Goal: Task Accomplishment & Management: Manage account settings

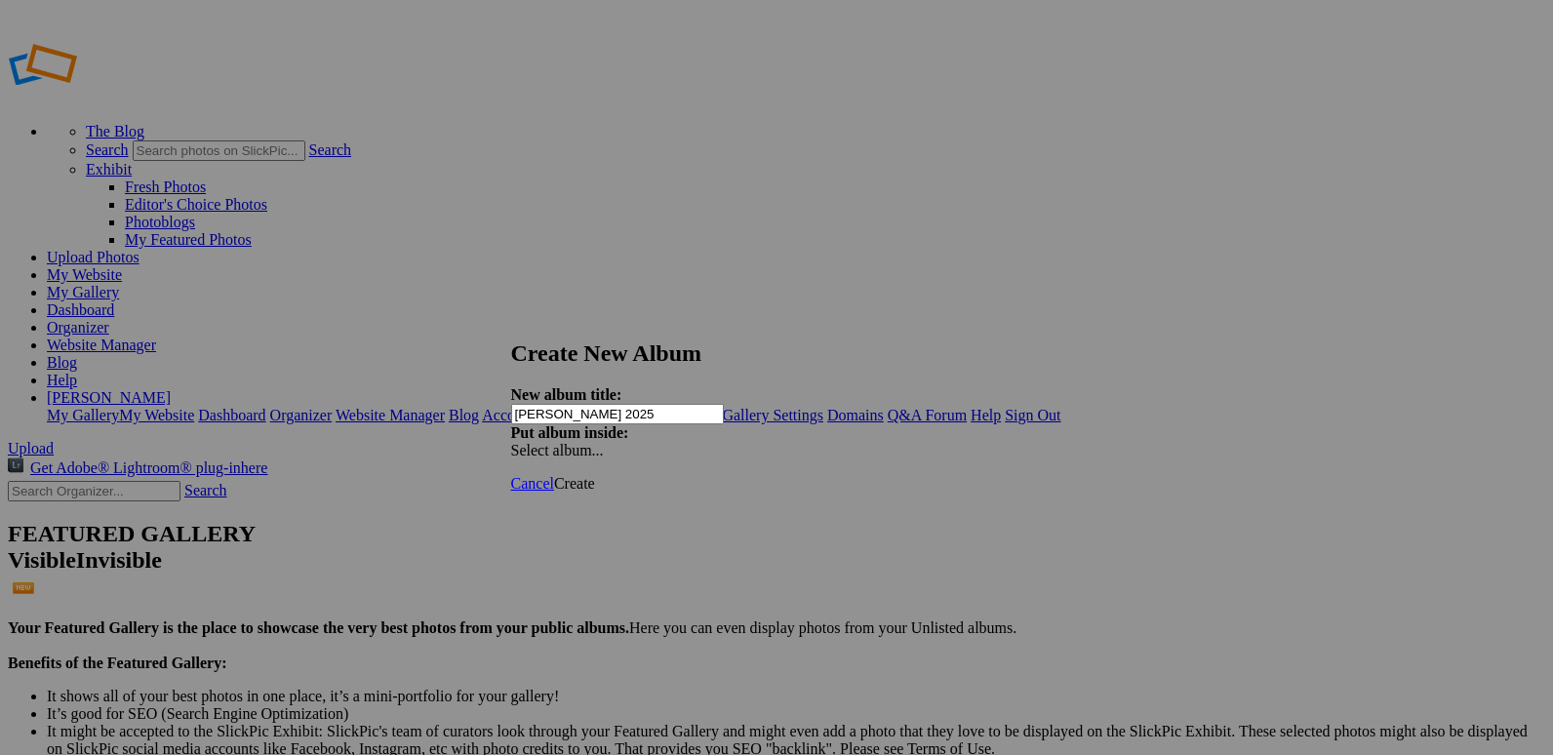
type input "[PERSON_NAME] 2025"
click at [595, 475] on span "Create" at bounding box center [574, 483] width 41 height 17
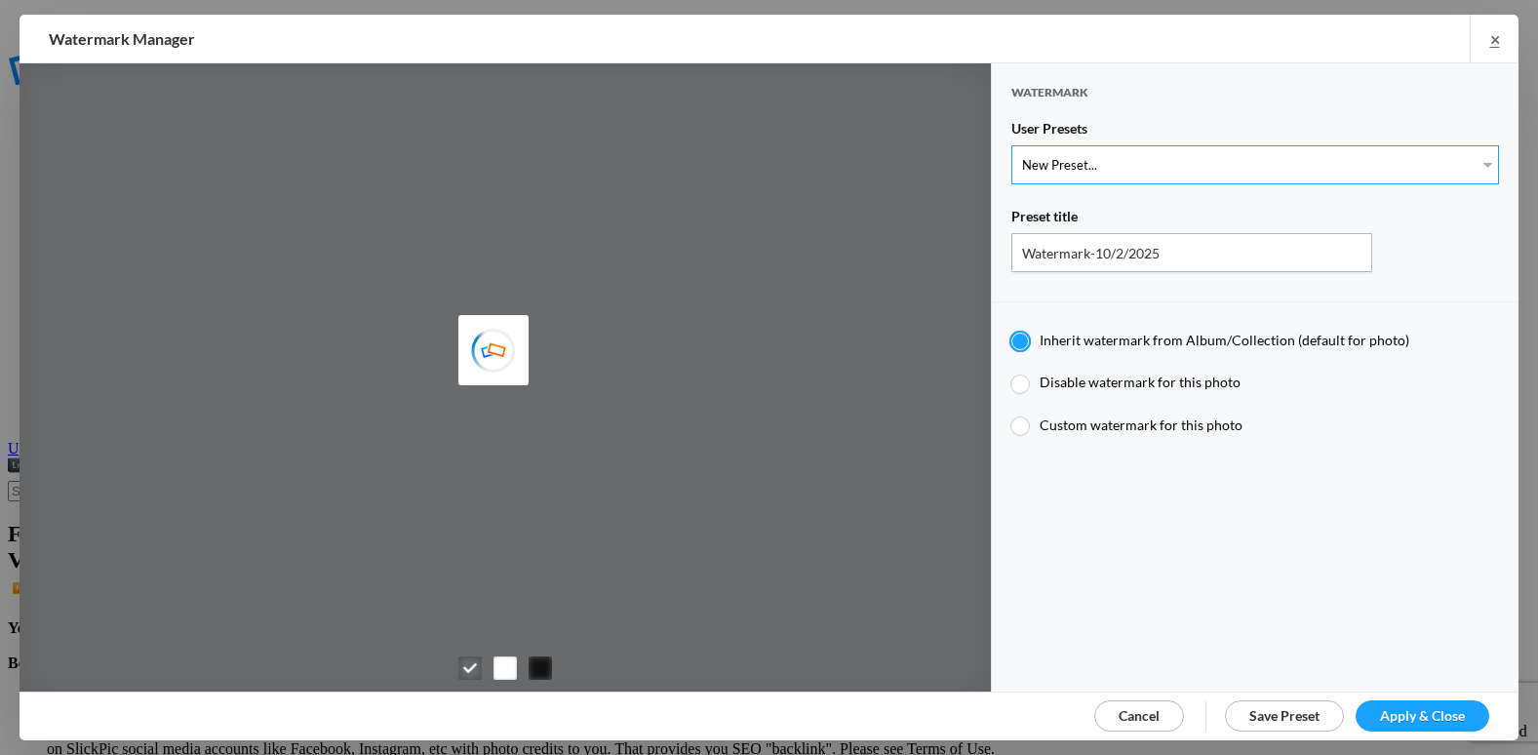
click at [1113, 174] on select "New Preset..." at bounding box center [1255, 164] width 488 height 39
select select "2: Object"
click at [1011, 145] on select "New Preset... @etergen_sports lower @etergen_sports2 PRINT WATERMARK LOWER" at bounding box center [1255, 164] width 488 height 39
type input "@etergen_sports2"
radio input "false"
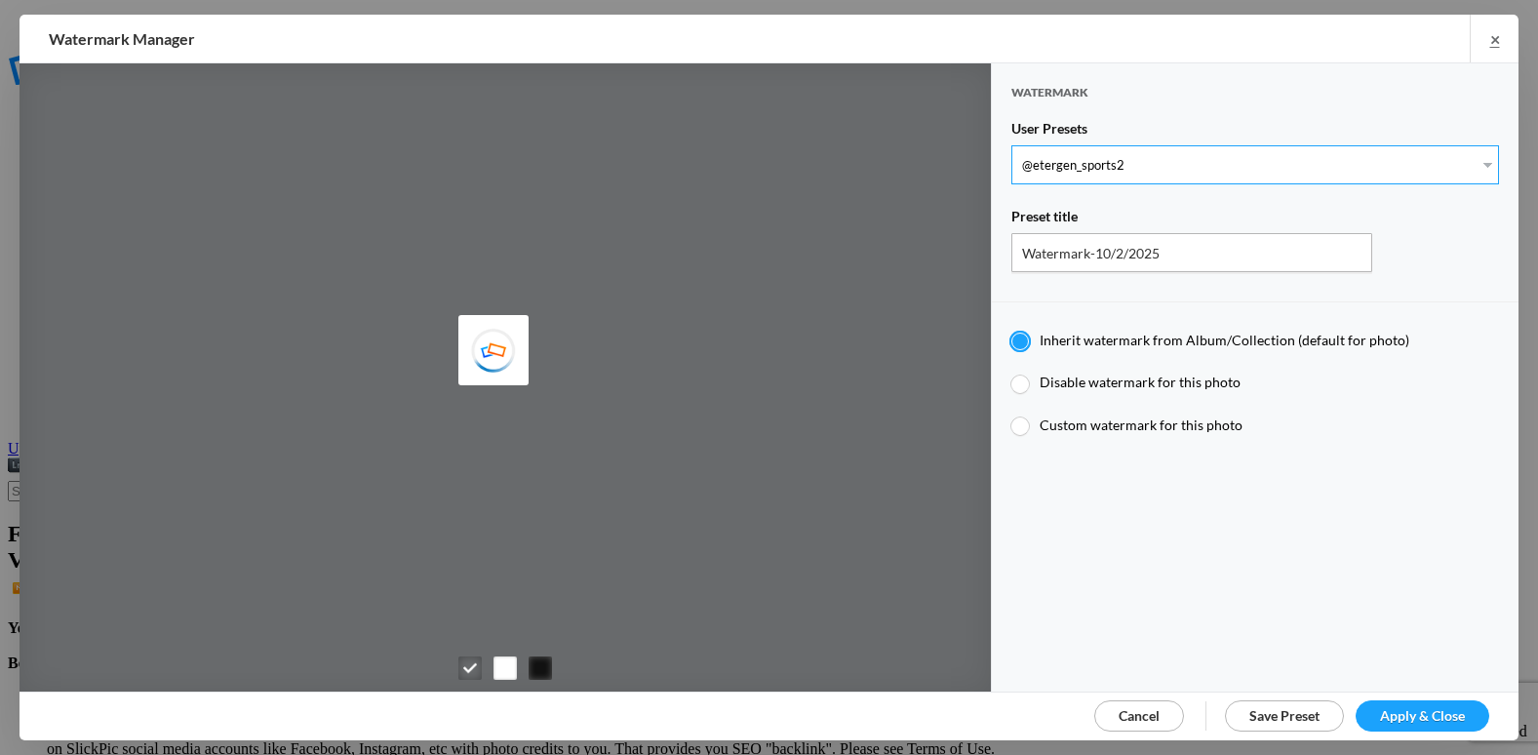
radio input "true"
type input "@etergen_sports"
type input "0.5"
type input "128"
radio input "true"
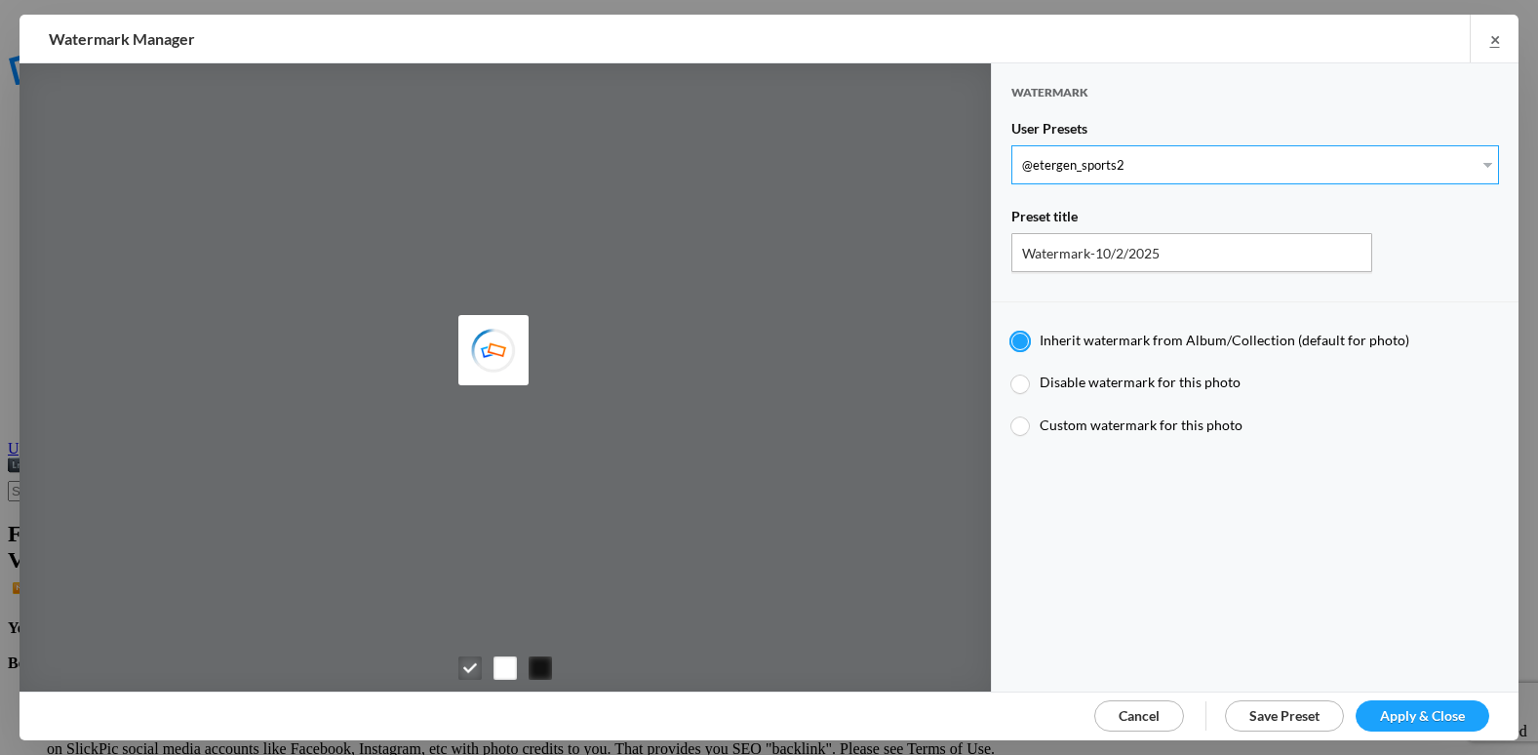
type input "0"
type input "20"
radio input "false"
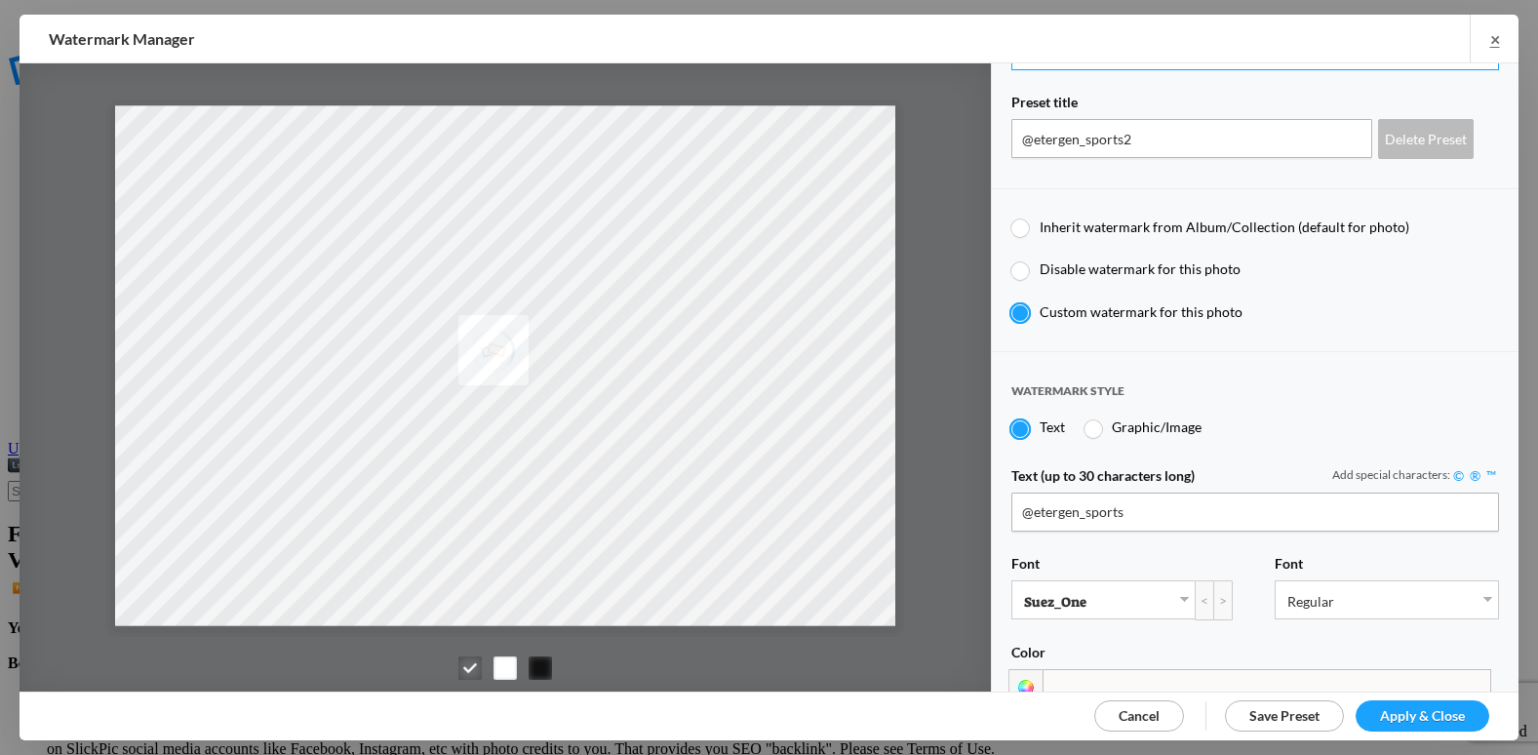
scroll to position [488, 0]
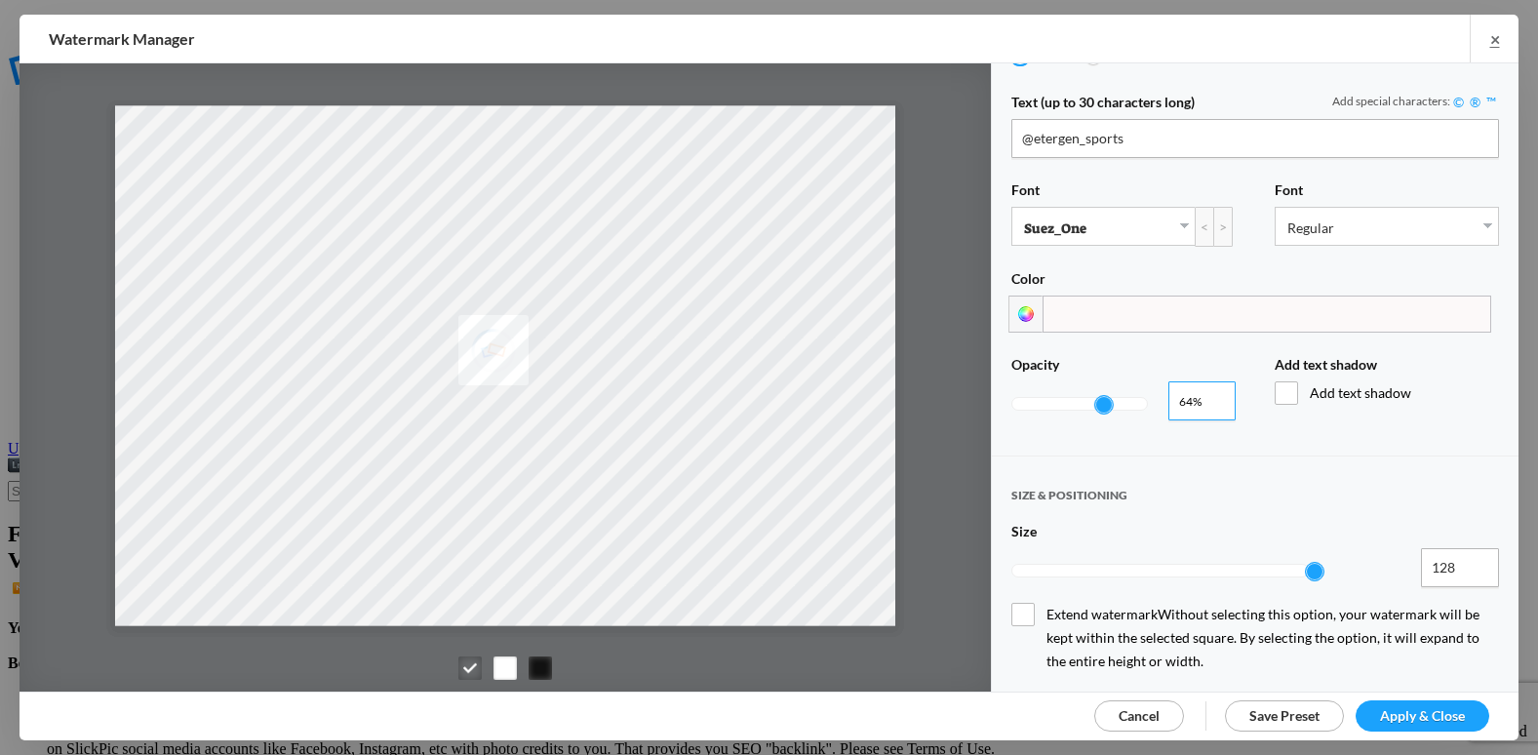
type input "0.69"
click at [1211, 384] on input "0.69" at bounding box center [1201, 400] width 67 height 39
click at [1389, 718] on span "Apply & Close" at bounding box center [1422, 715] width 85 height 17
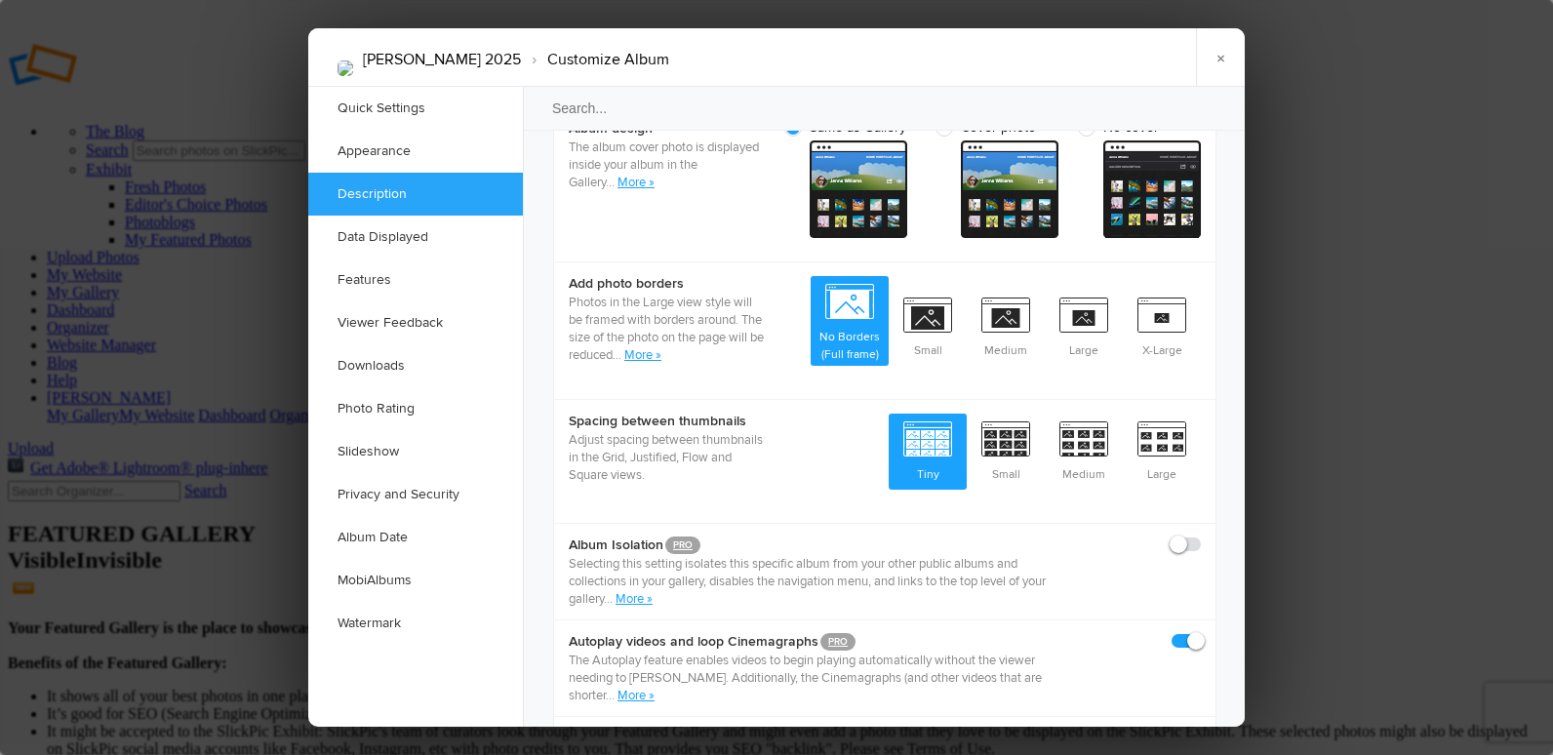
scroll to position [1170, 0]
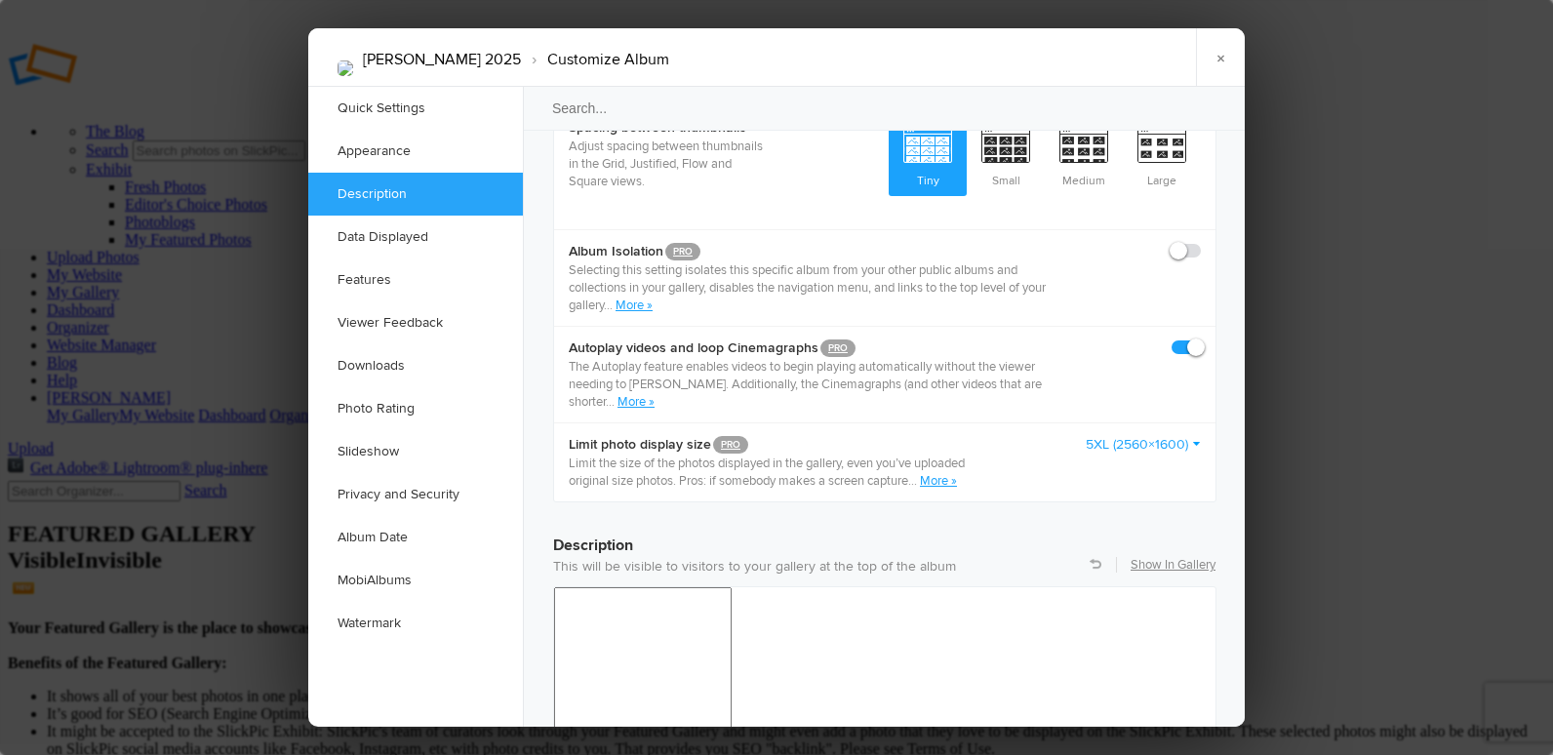
click at [1144, 435] on link "5XL (2560×1600)" at bounding box center [1142, 445] width 115 height 20
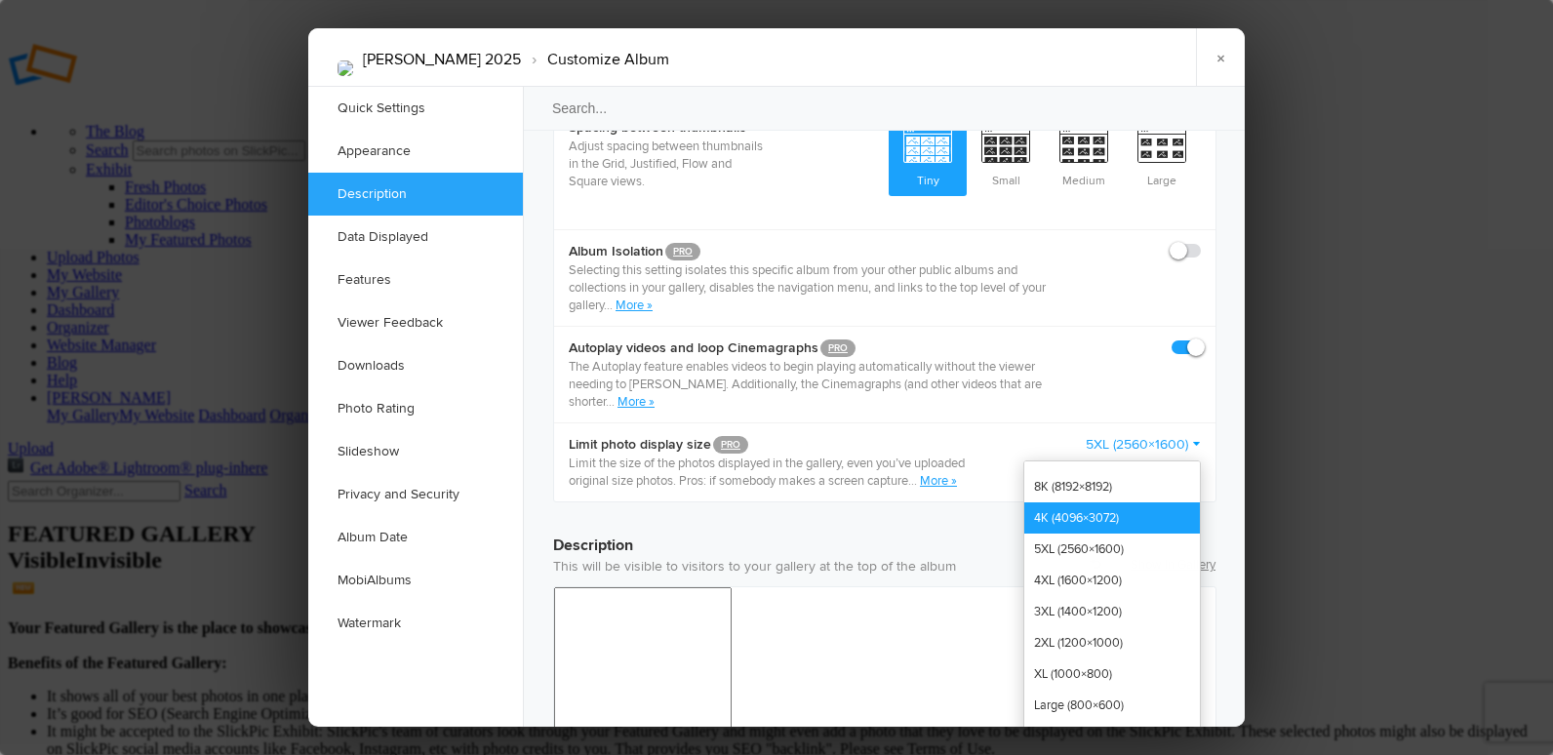
click at [1121, 502] on link "4K (4096×3072)" at bounding box center [1112, 517] width 176 height 31
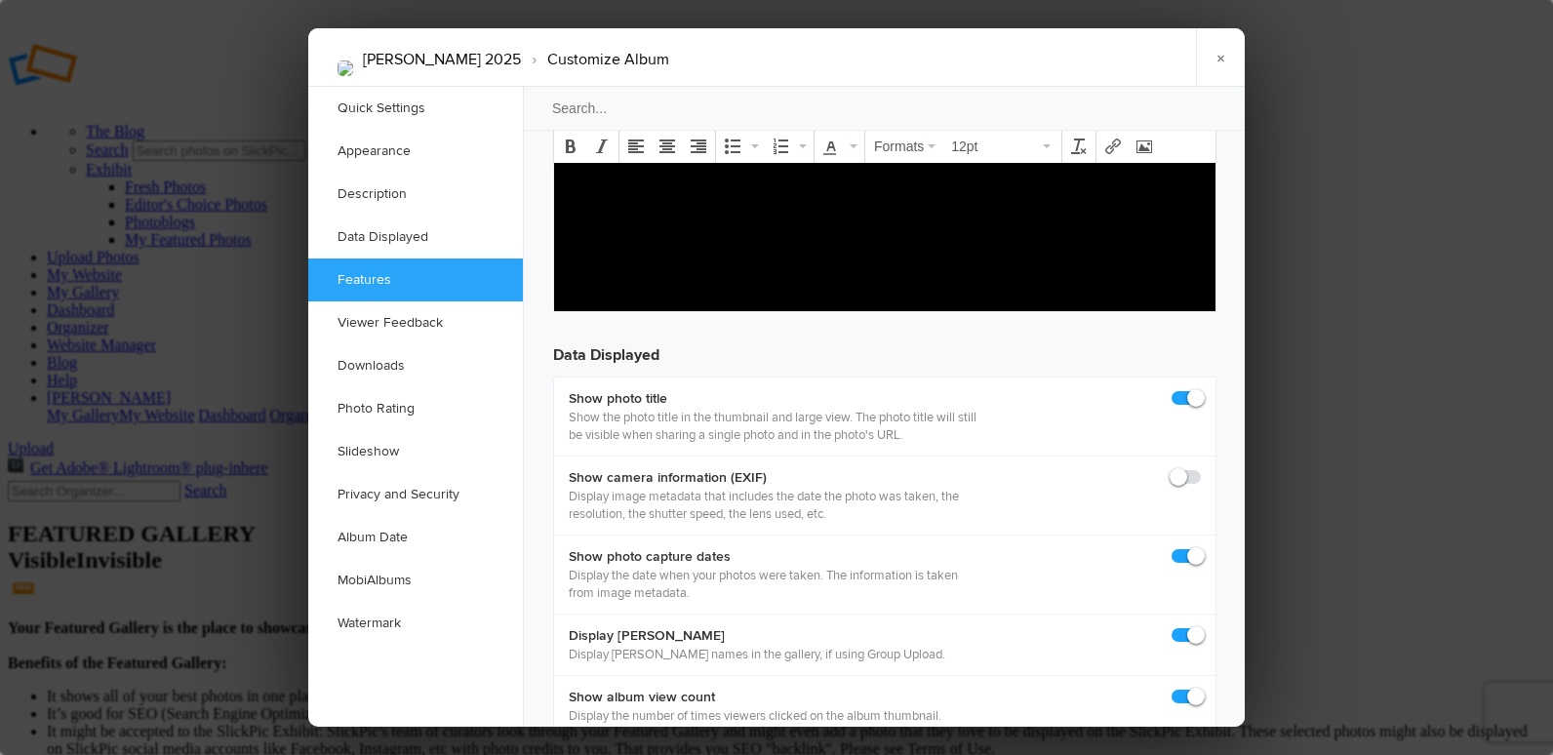
scroll to position [2633, 0]
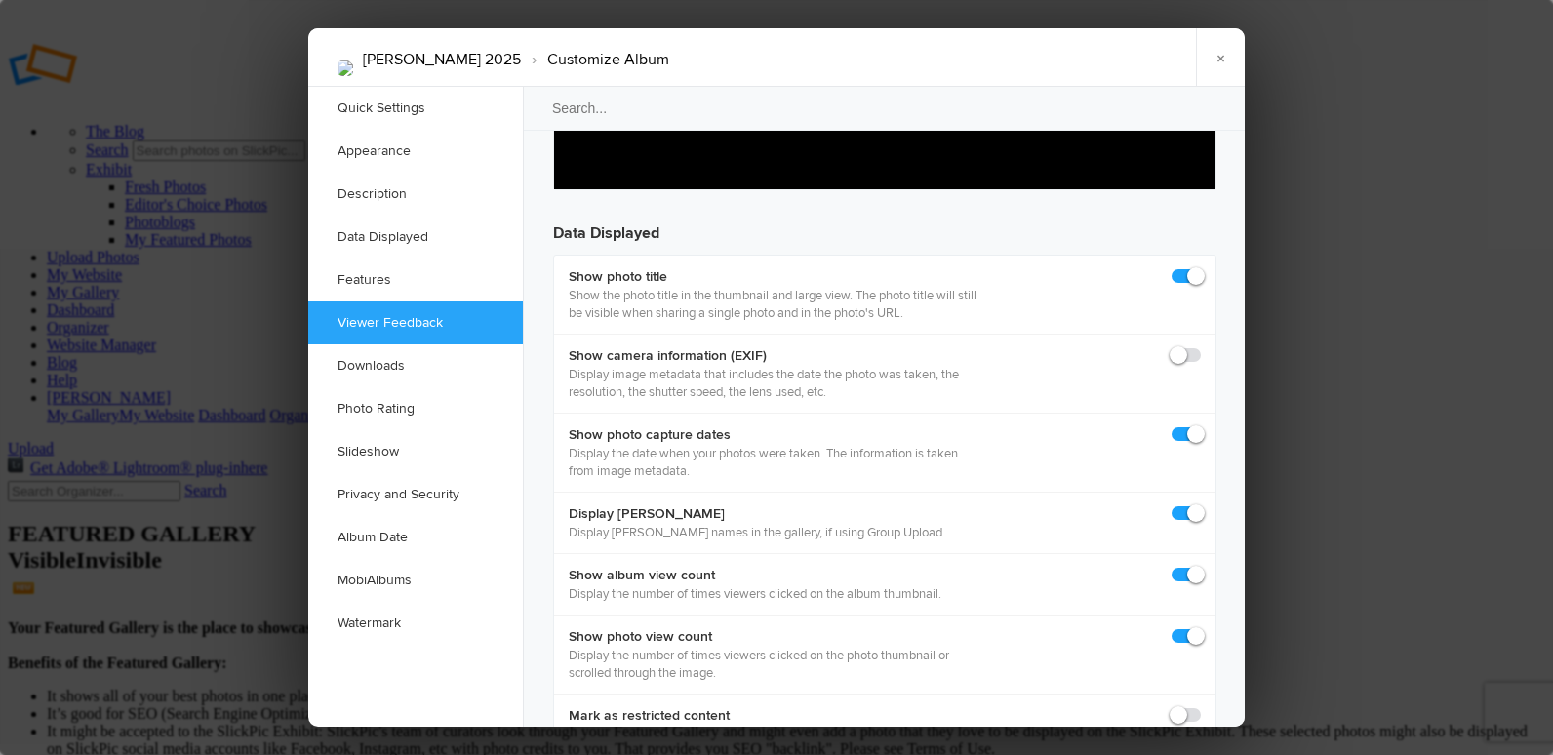
checkbox input "false"
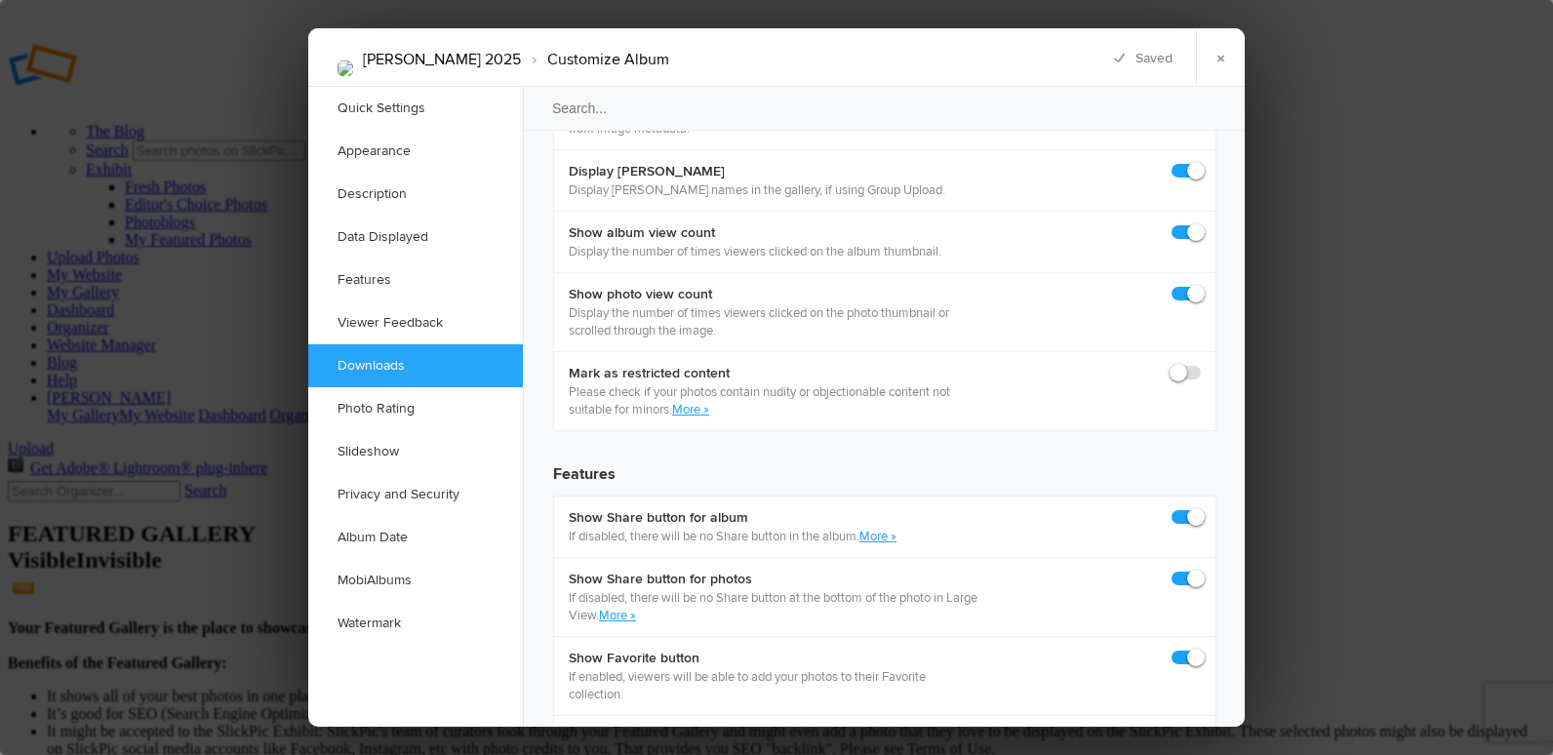
scroll to position [3023, 0]
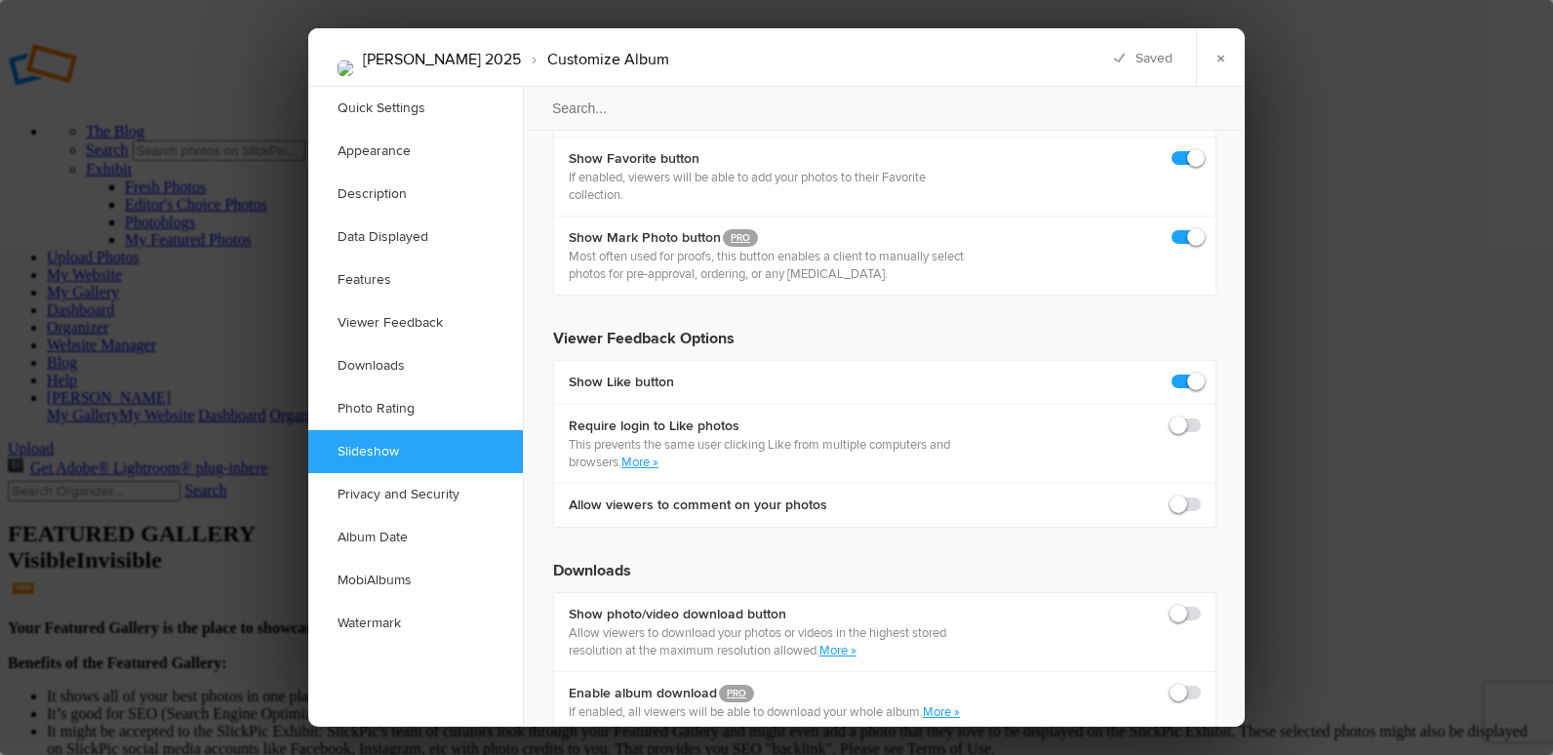
scroll to position [3609, 0]
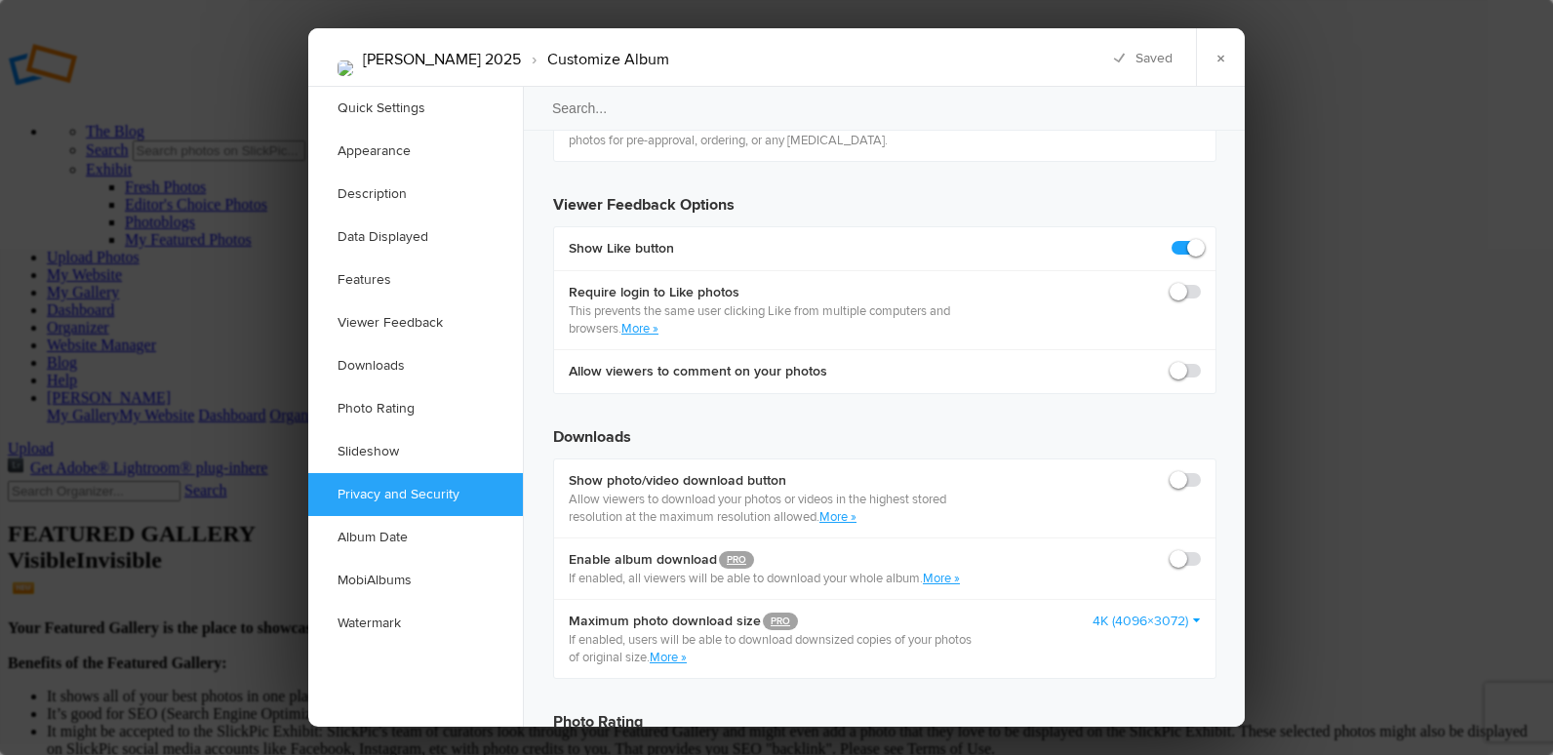
checkbox input "false"
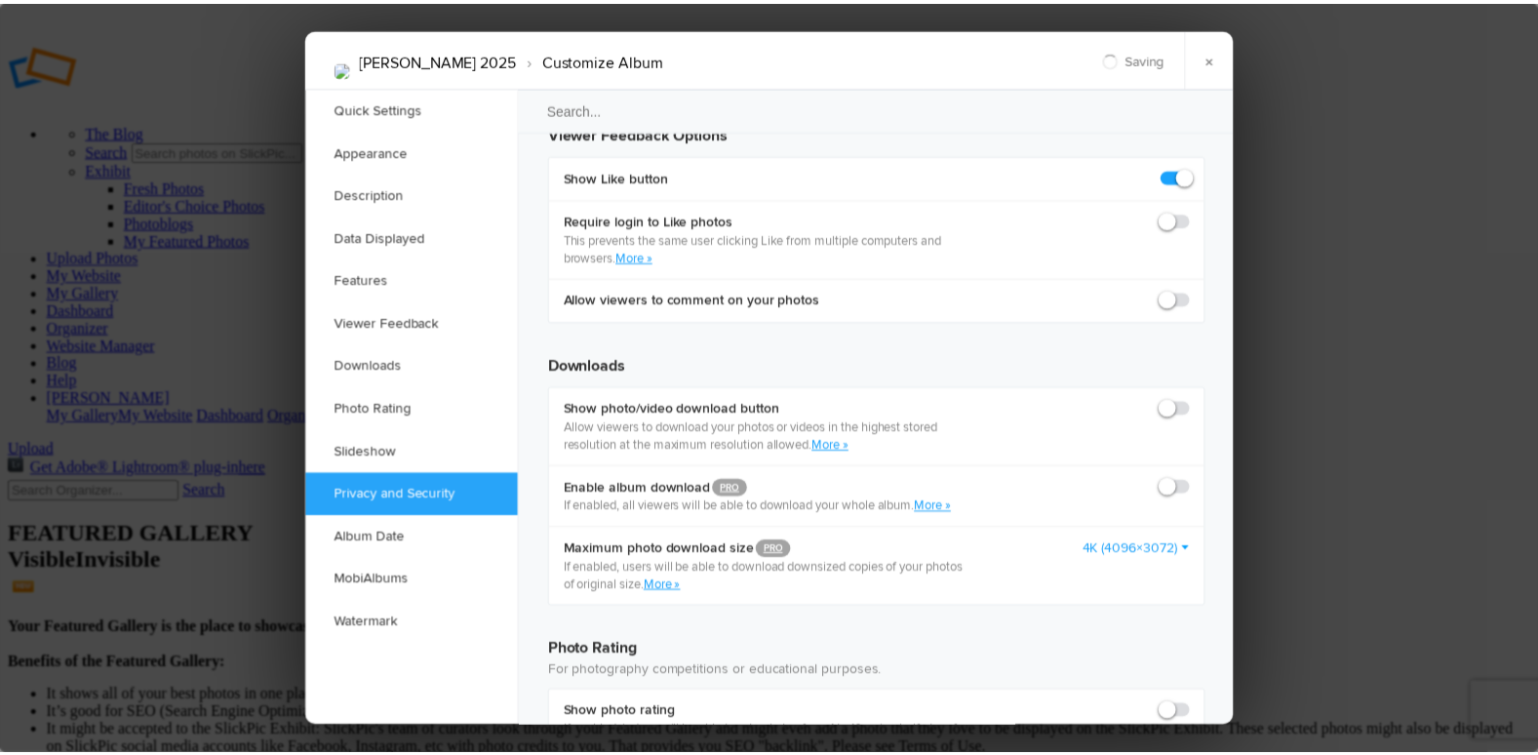
scroll to position [3804, 0]
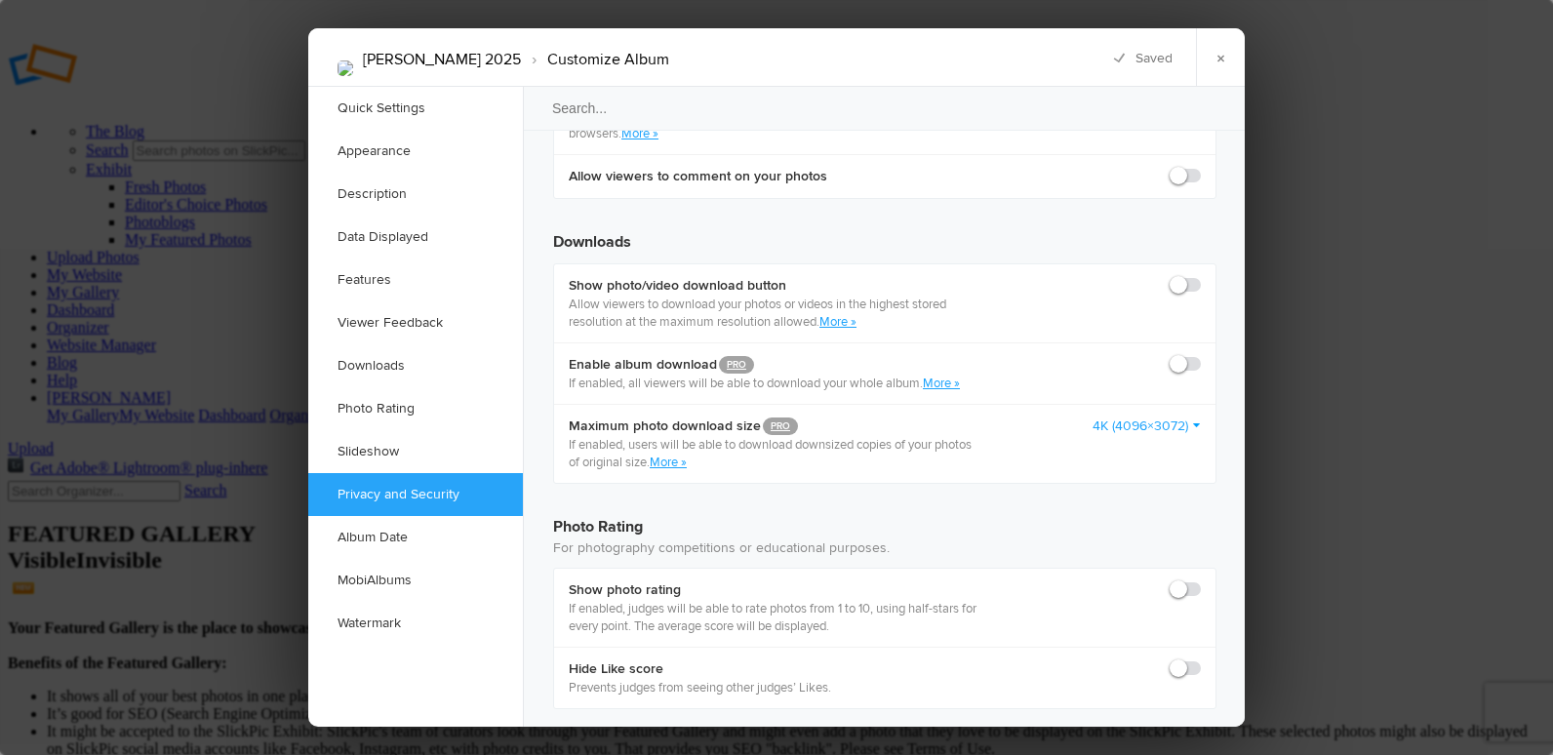
radio input "true"
click at [1217, 52] on link "×" at bounding box center [1220, 57] width 49 height 59
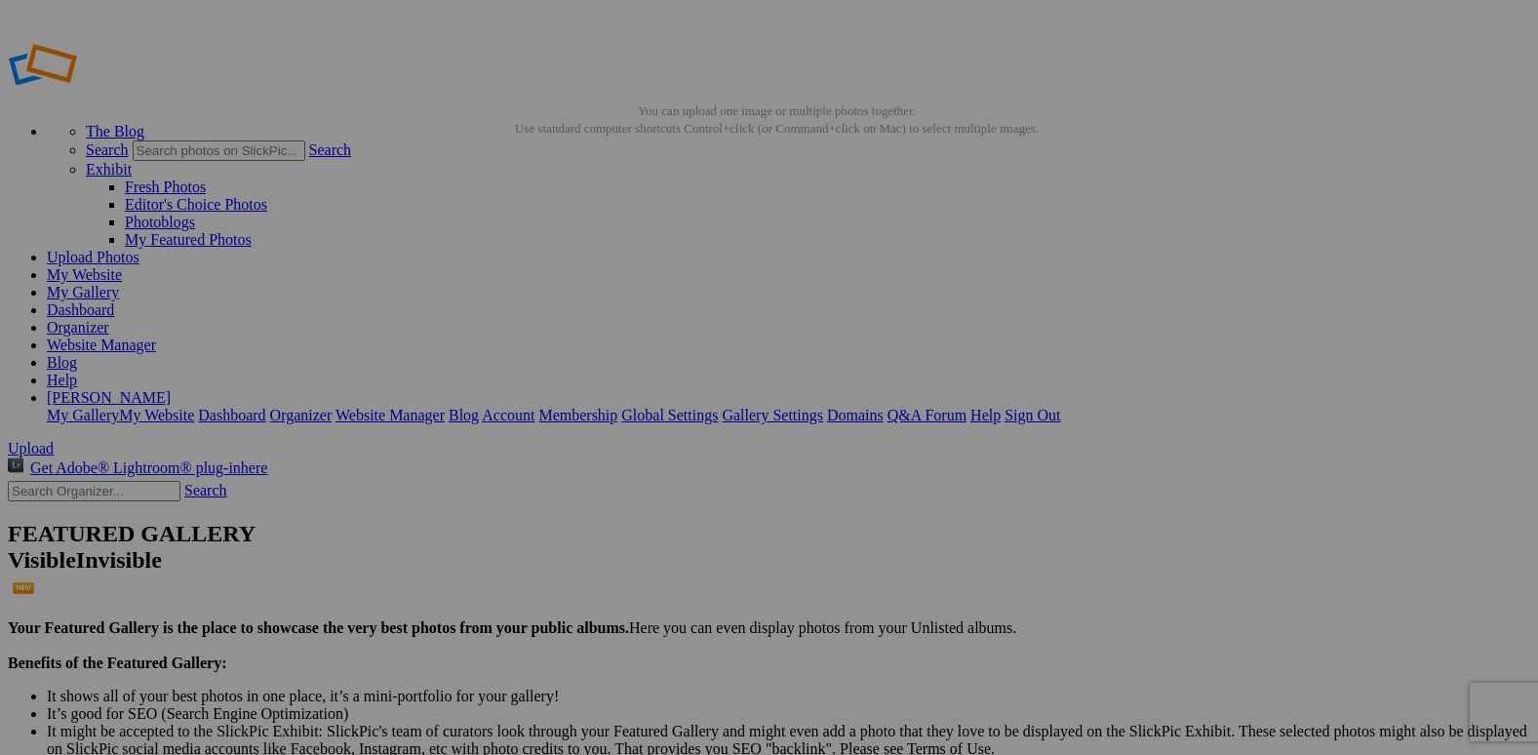
drag, startPoint x: 734, startPoint y: 300, endPoint x: 472, endPoint y: 241, distance: 269.0
drag, startPoint x: 882, startPoint y: 278, endPoint x: 648, endPoint y: 262, distance: 234.6
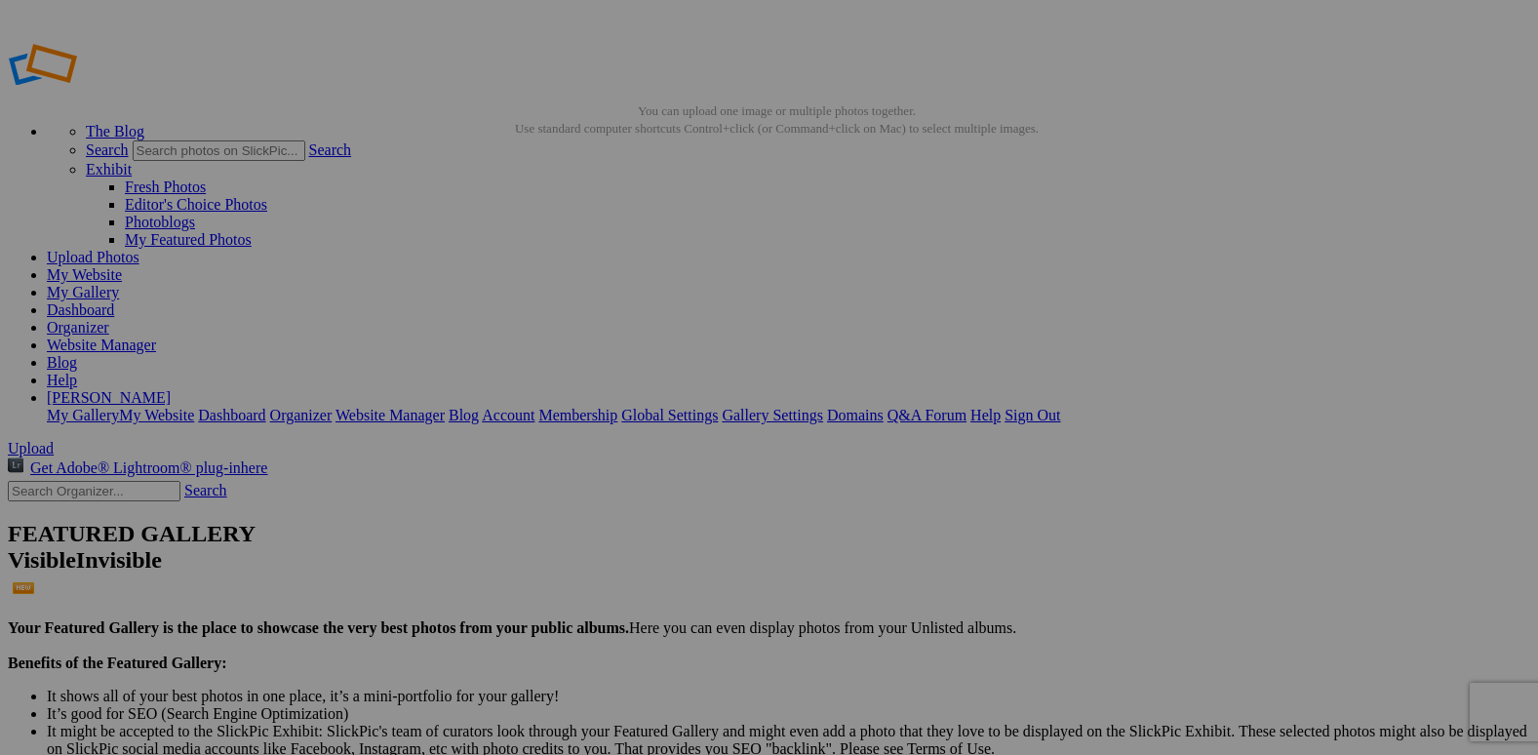
click at [640, 515] on span "Yes" at bounding box center [628, 523] width 22 height 17
click at [109, 319] on link "Organizer" at bounding box center [78, 327] width 62 height 17
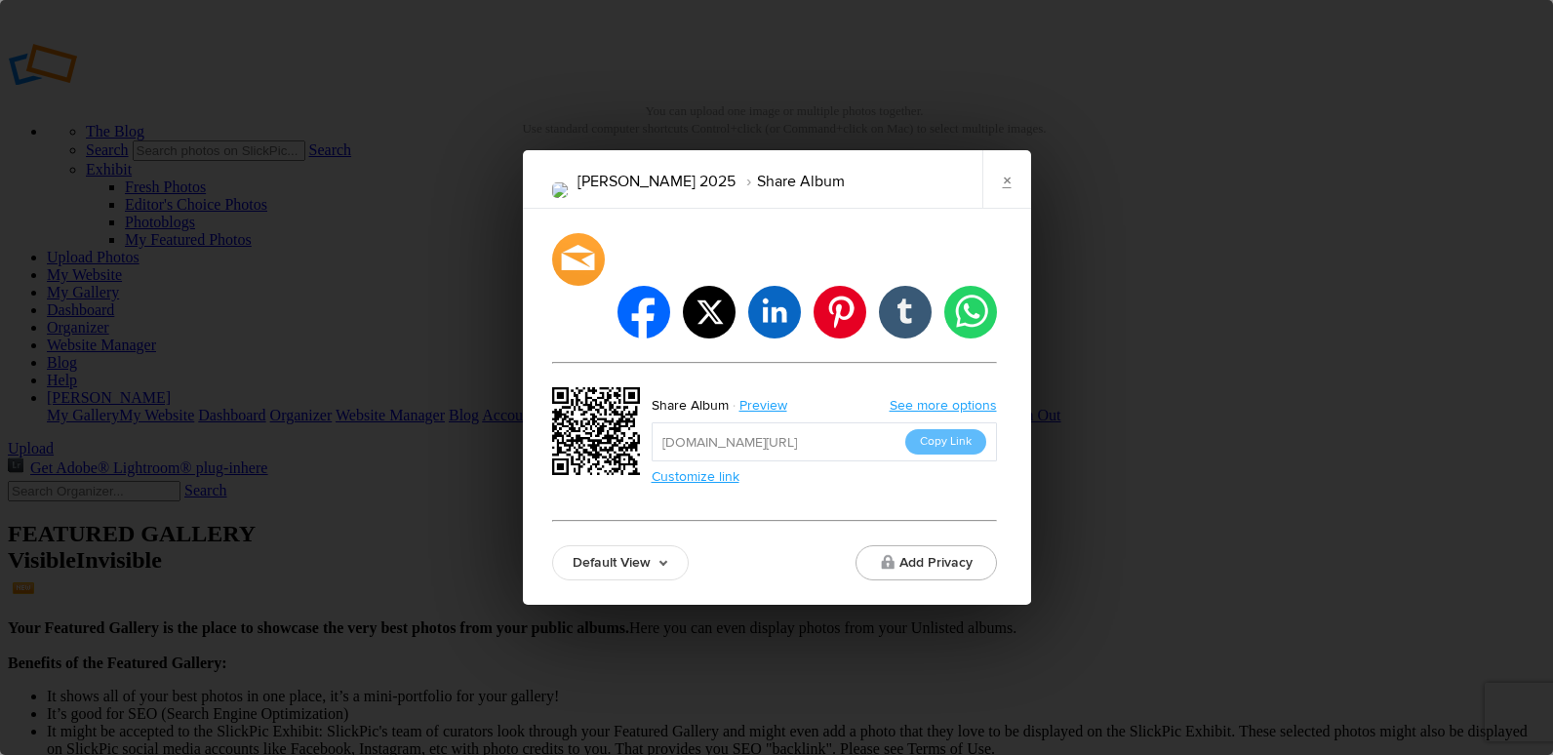
click at [846, 423] on input "[URL][DOMAIN_NAME]" at bounding box center [823, 441] width 345 height 39
drag, startPoint x: 846, startPoint y: 423, endPoint x: 934, endPoint y: 416, distance: 89.0
click at [934, 429] on button "Copy Link" at bounding box center [945, 441] width 81 height 25
click at [1002, 200] on link "×" at bounding box center [1006, 179] width 49 height 59
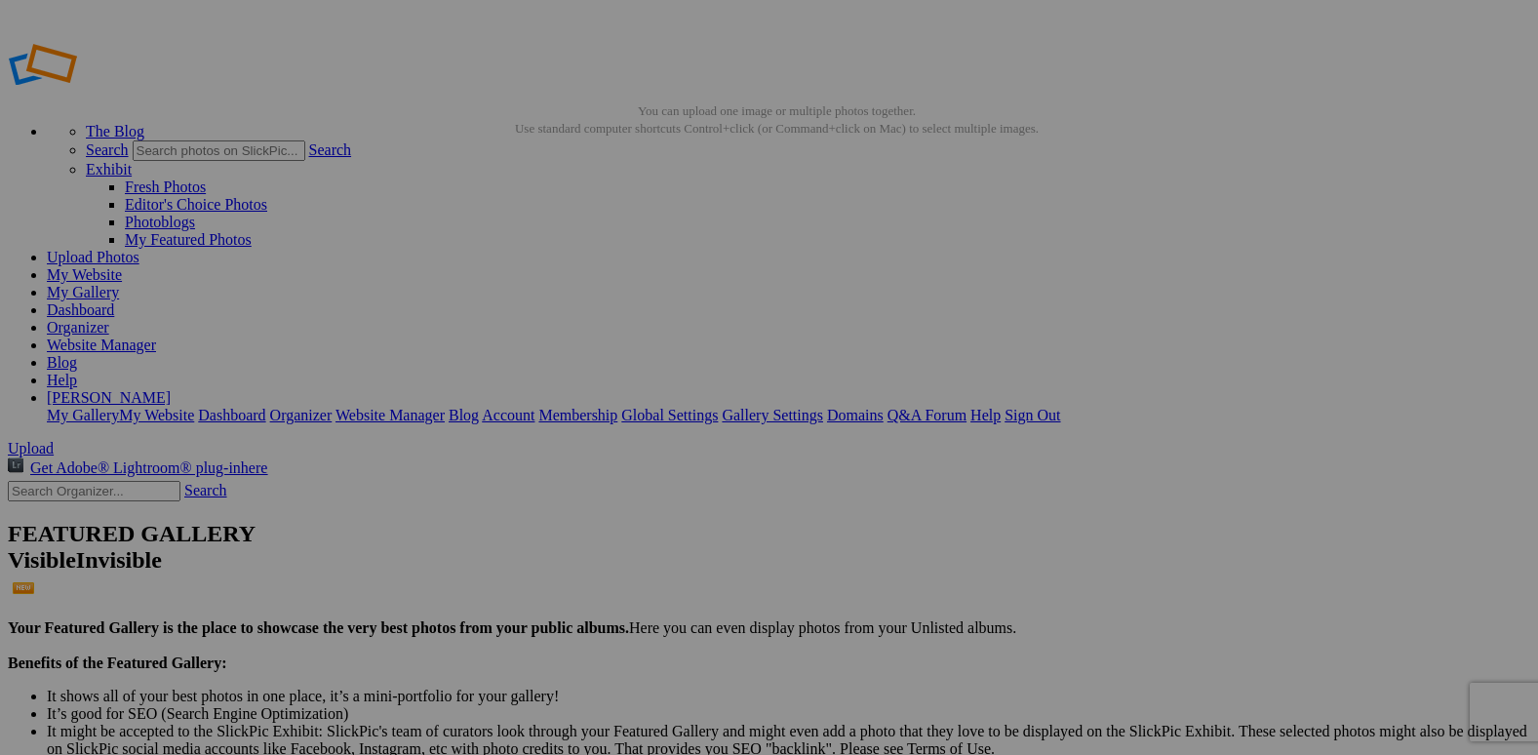
click at [109, 319] on link "Organizer" at bounding box center [78, 327] width 62 height 17
click at [114, 301] on link "Dashboard" at bounding box center [80, 309] width 67 height 17
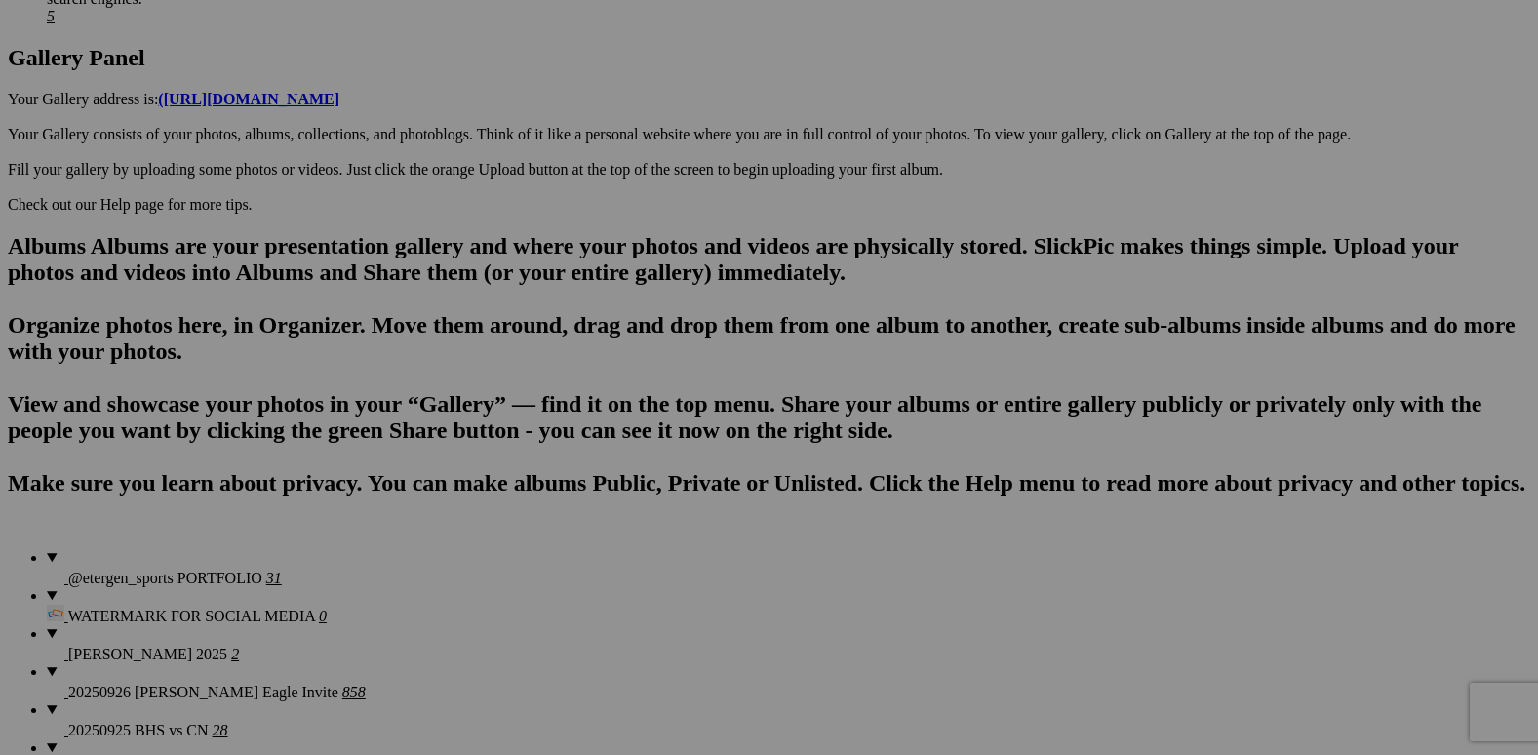
scroll to position [1170, 0]
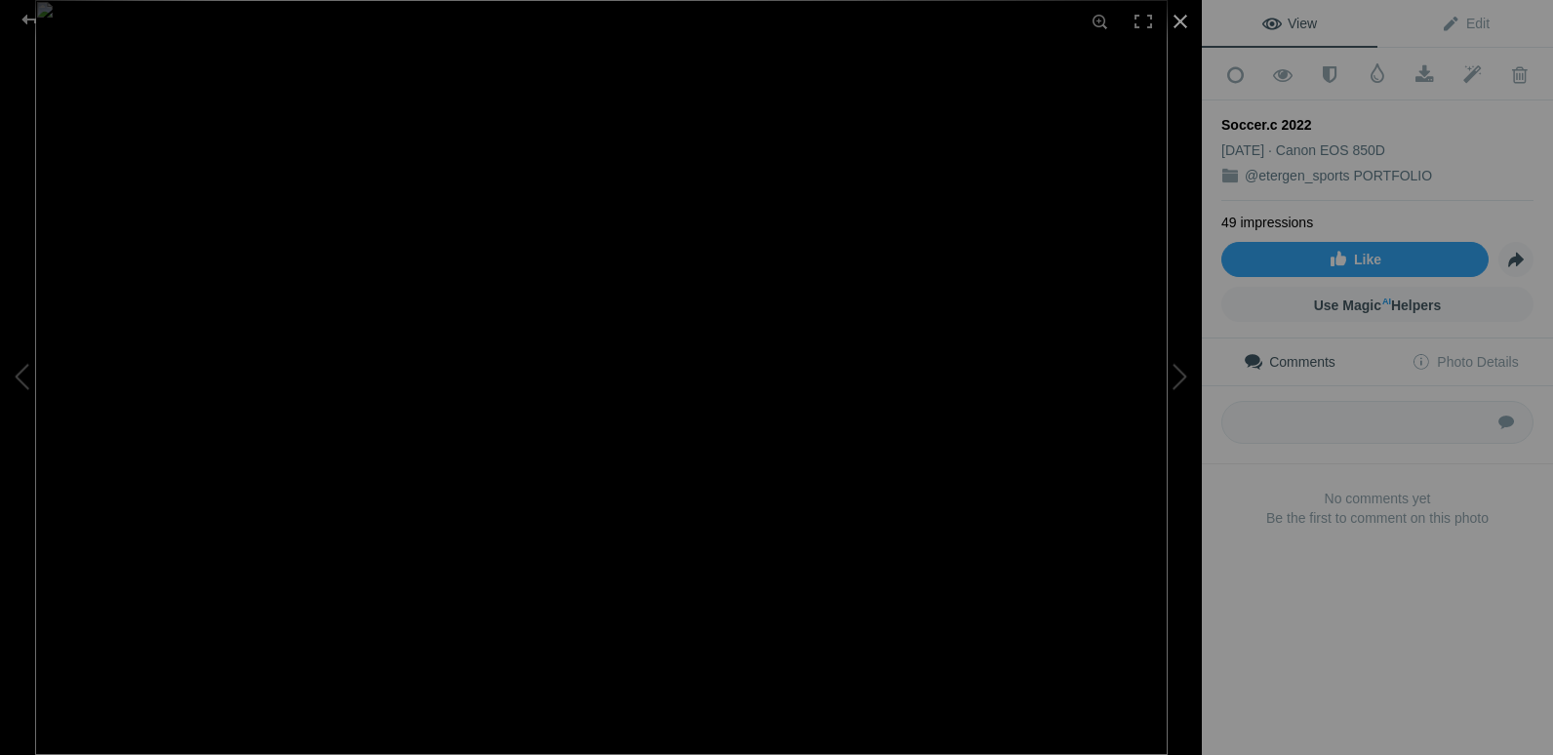
click at [1187, 15] on div at bounding box center [1180, 21] width 43 height 43
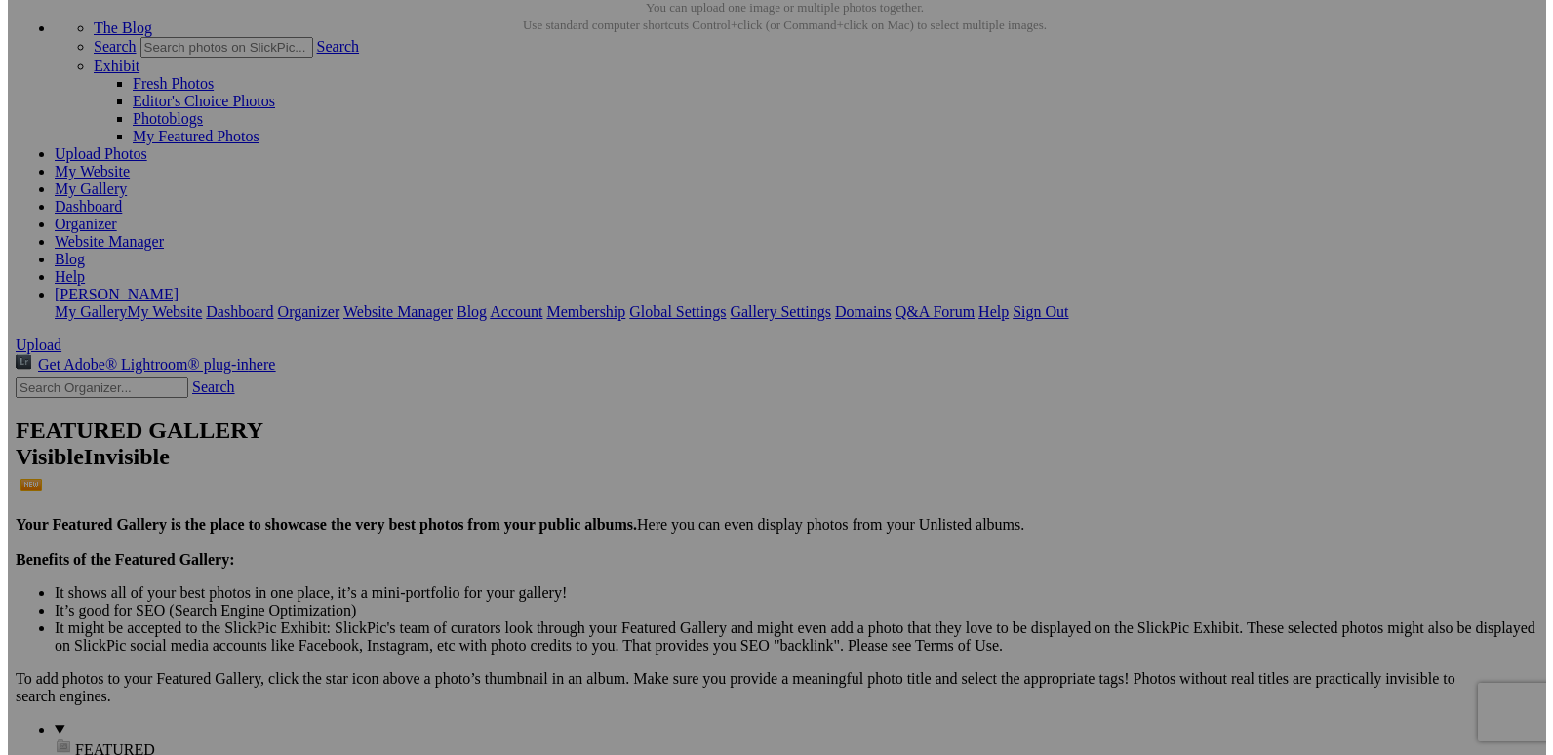
scroll to position [0, 0]
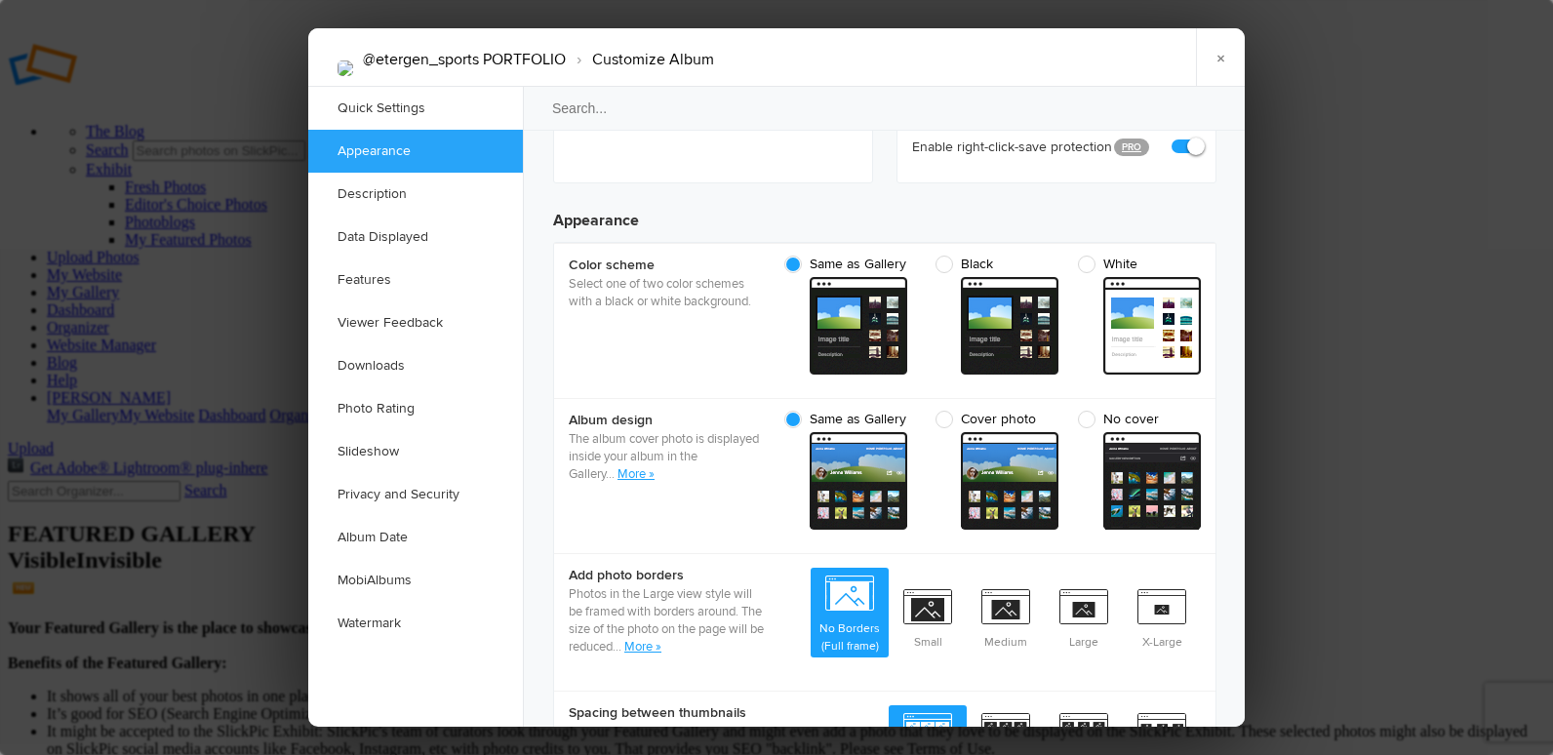
checkbox input "true"
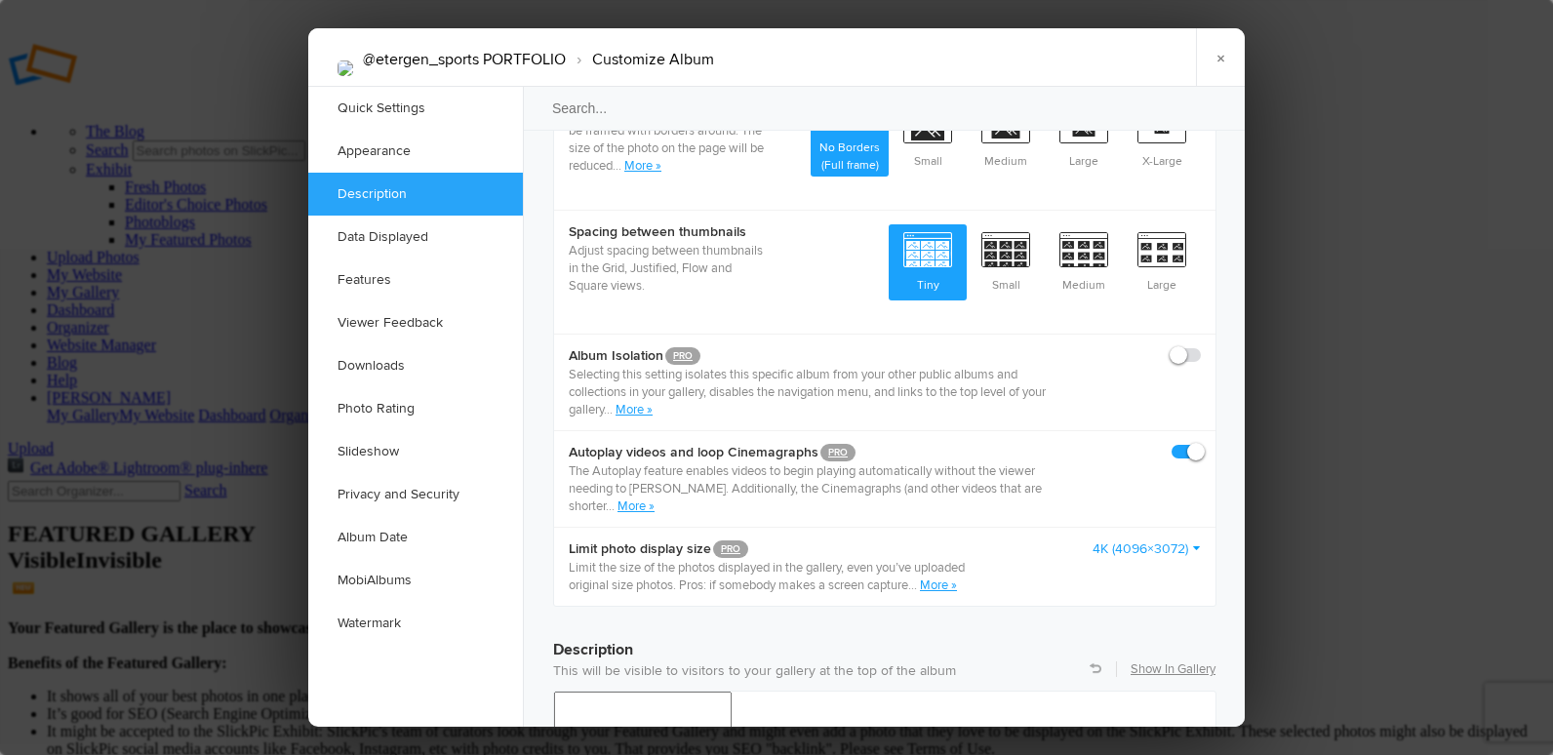
scroll to position [1170, 0]
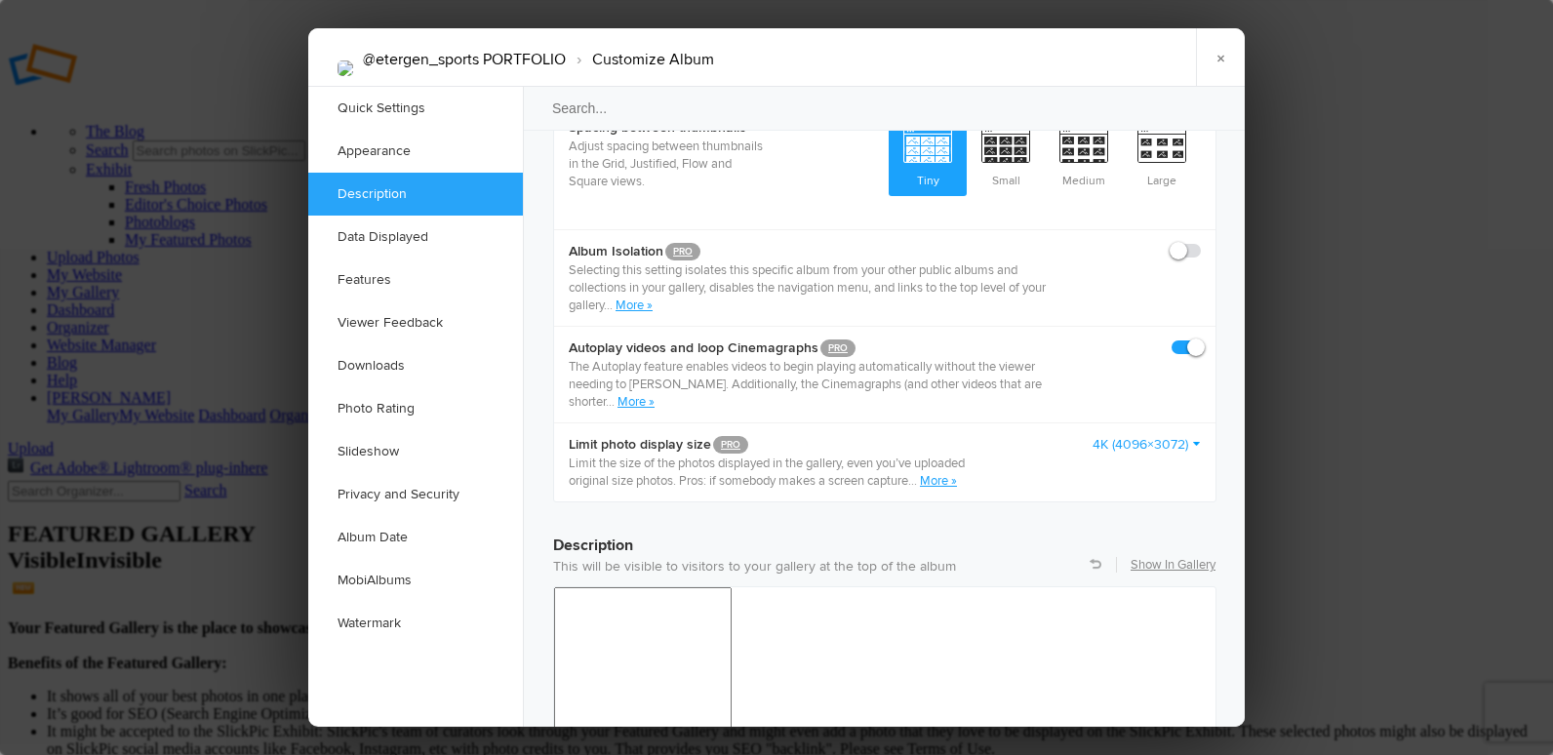
click at [1174, 435] on link "4K (4096×3072)" at bounding box center [1146, 445] width 108 height 20
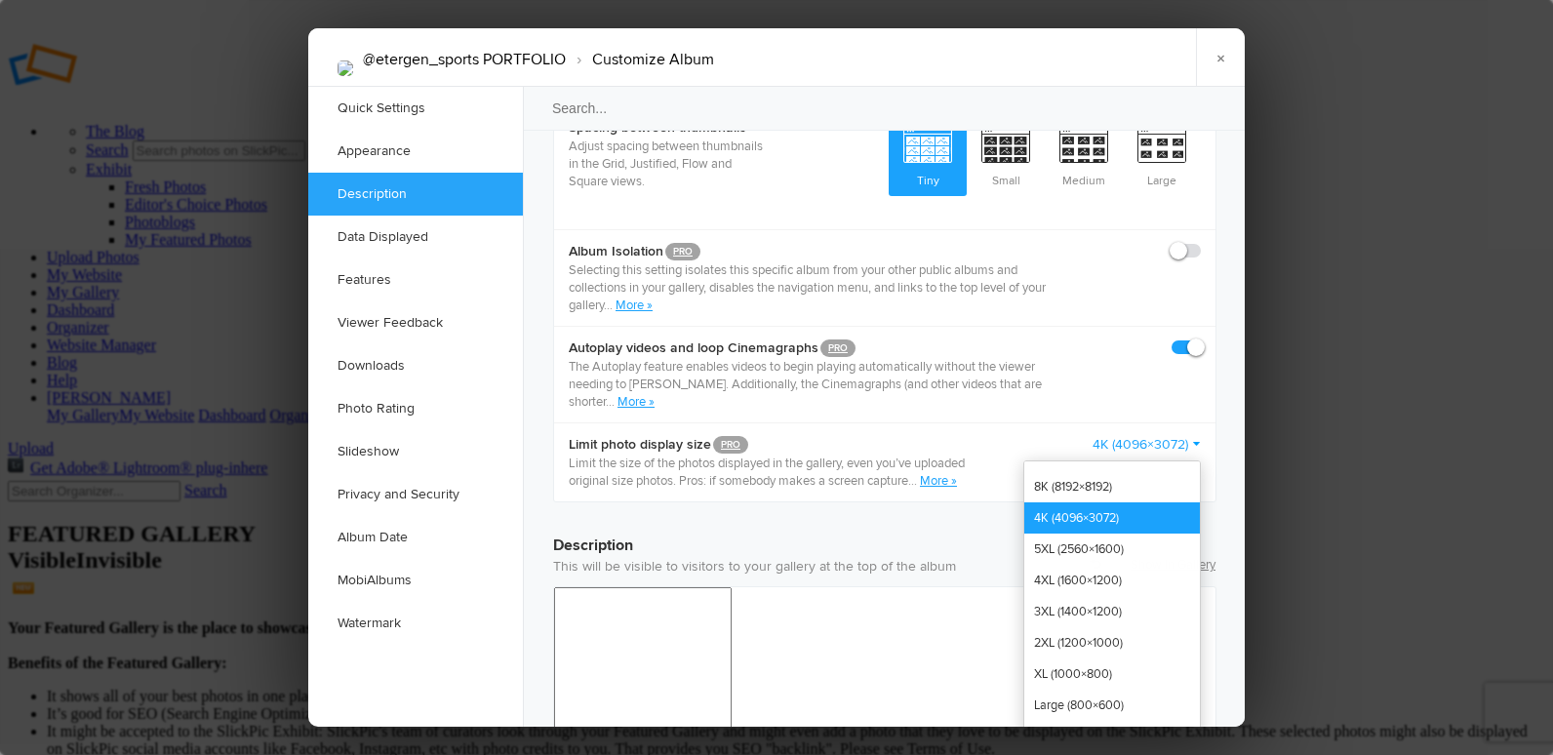
click at [1130, 502] on link "4K (4096×3072)" at bounding box center [1112, 517] width 176 height 31
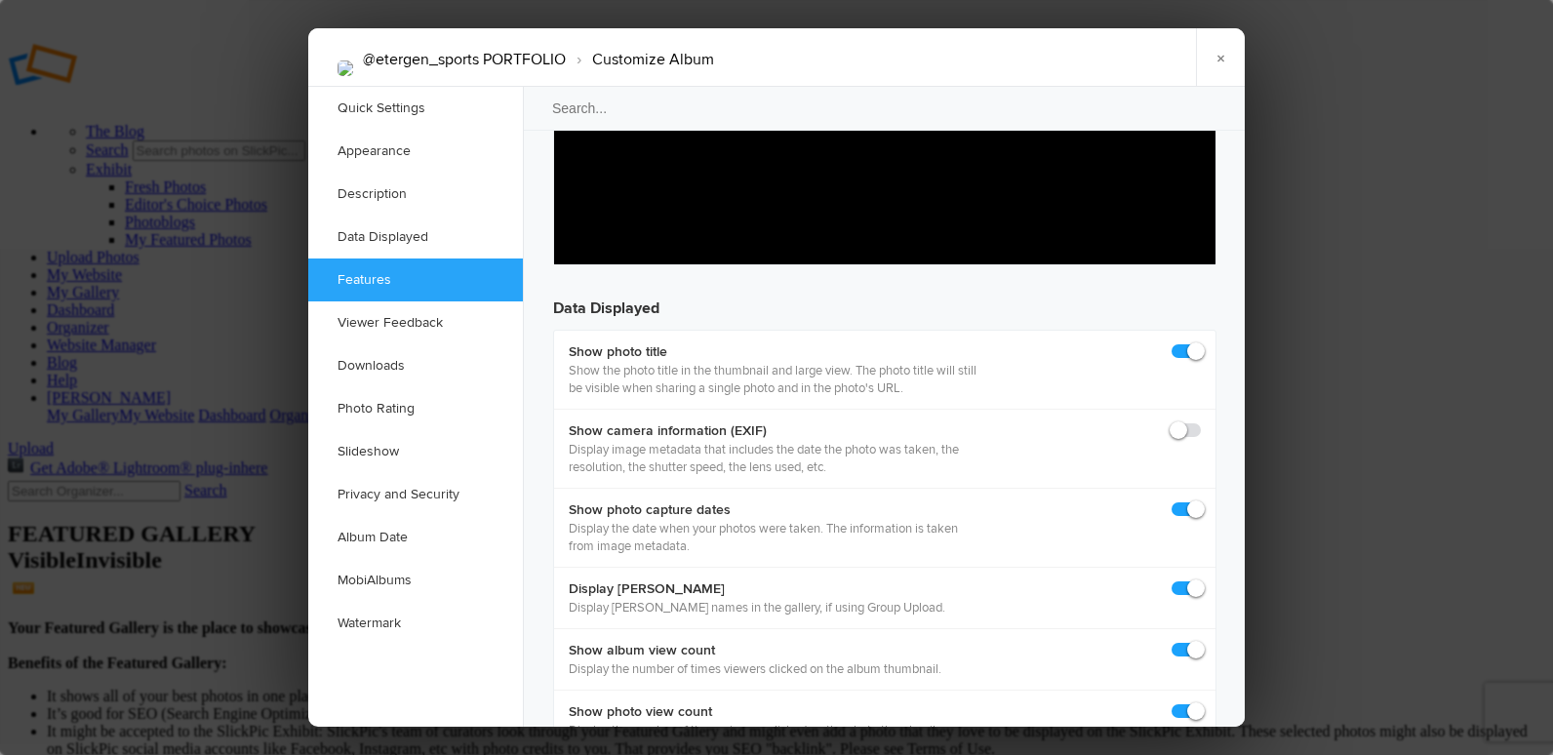
scroll to position [2633, 0]
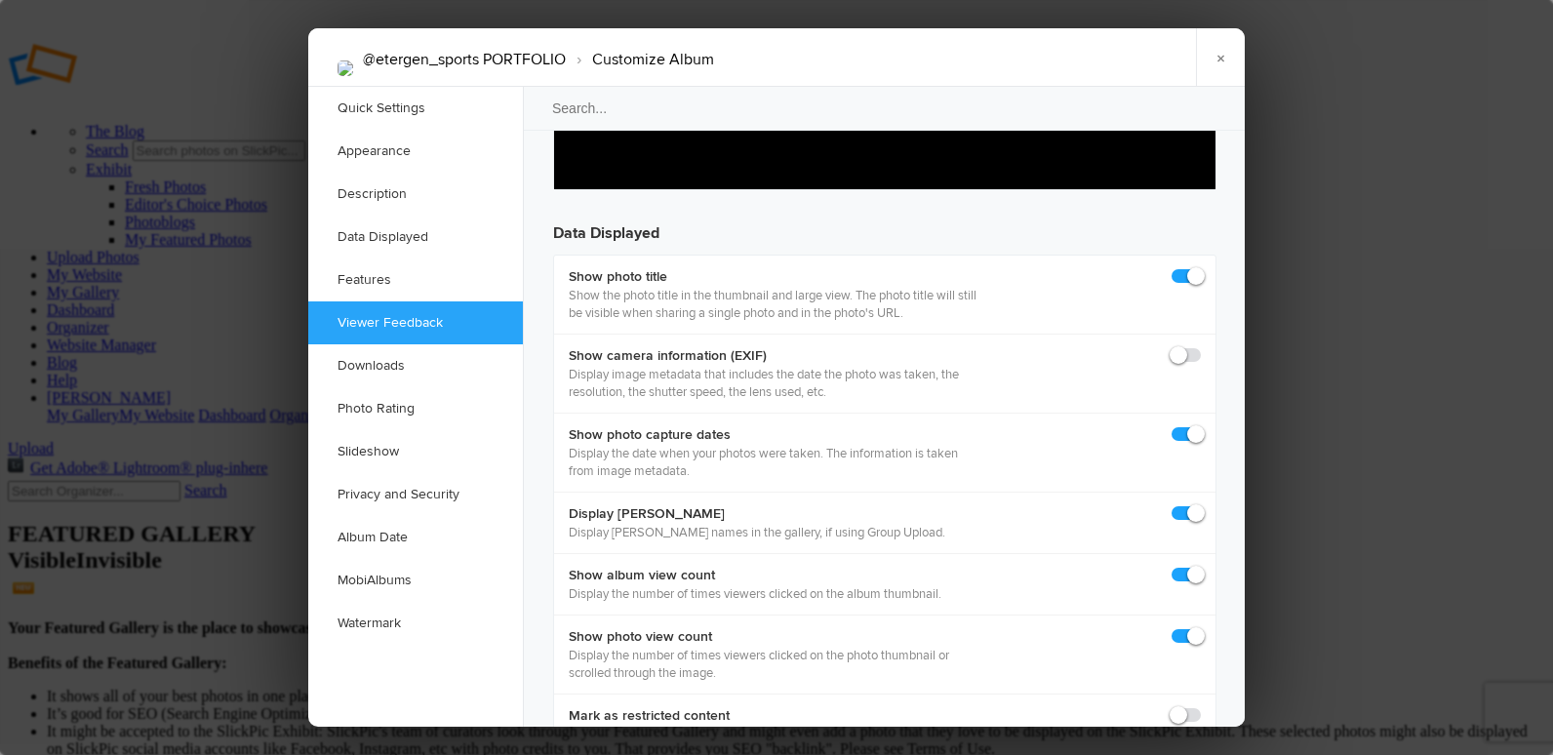
checkbox input "false"
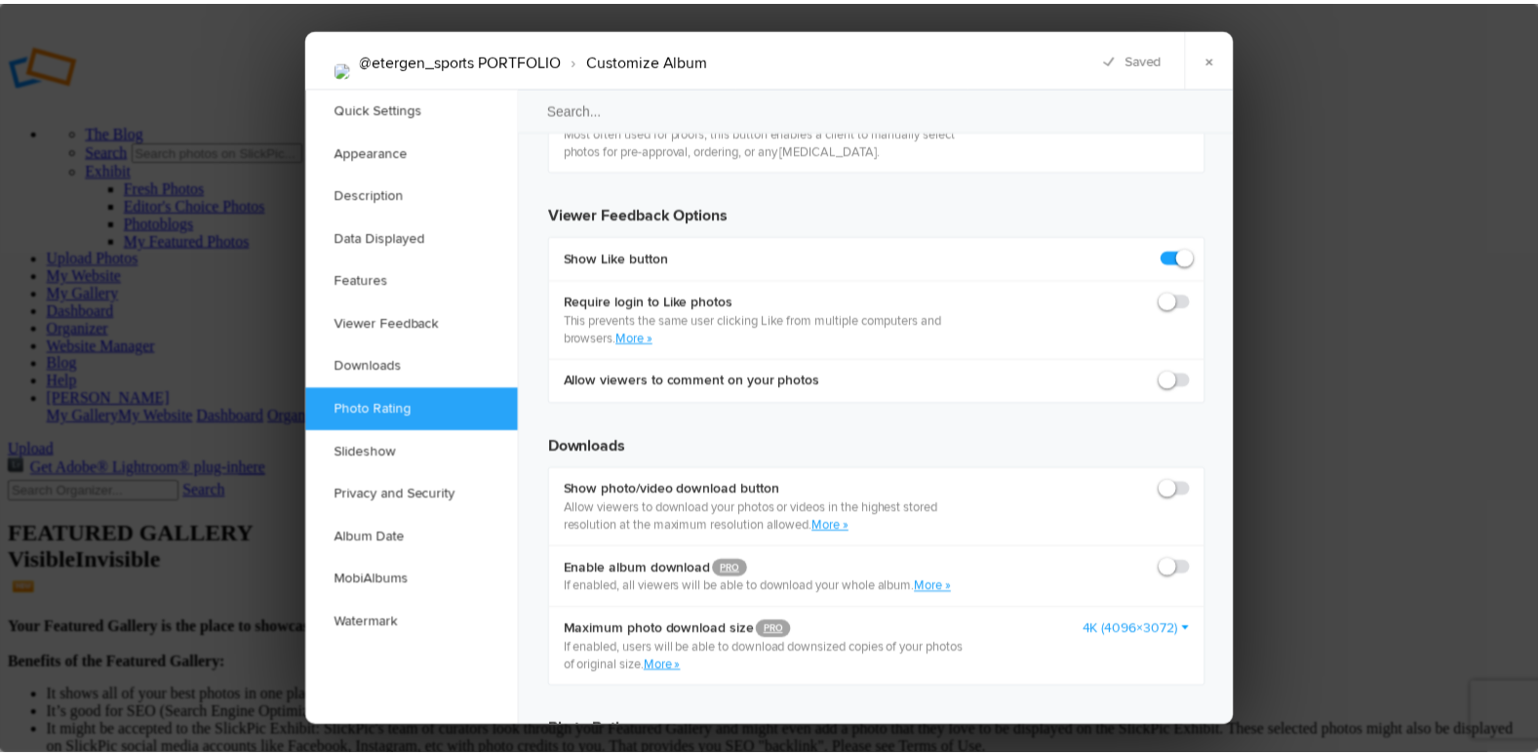
scroll to position [3706, 0]
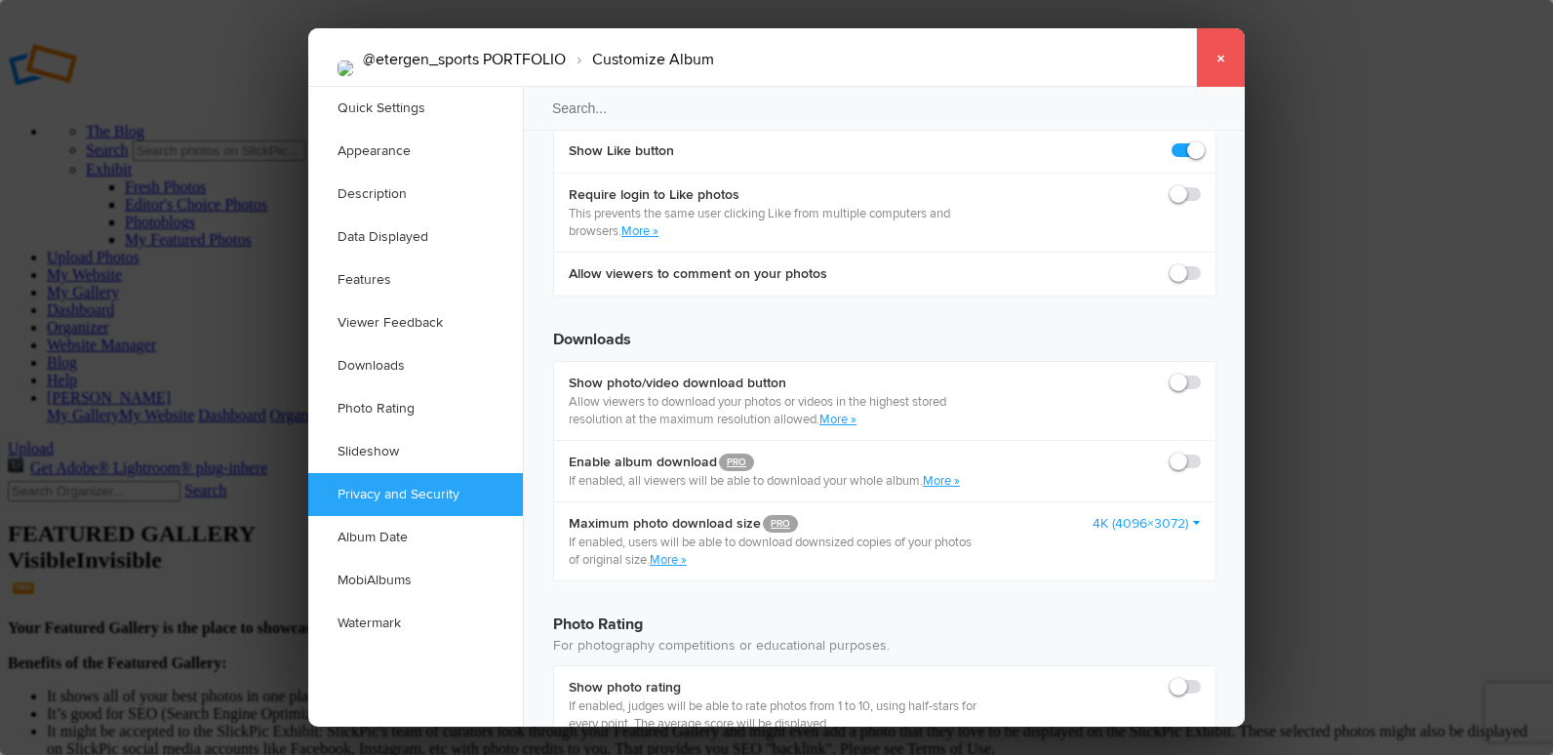
click at [1217, 52] on link "×" at bounding box center [1220, 57] width 49 height 59
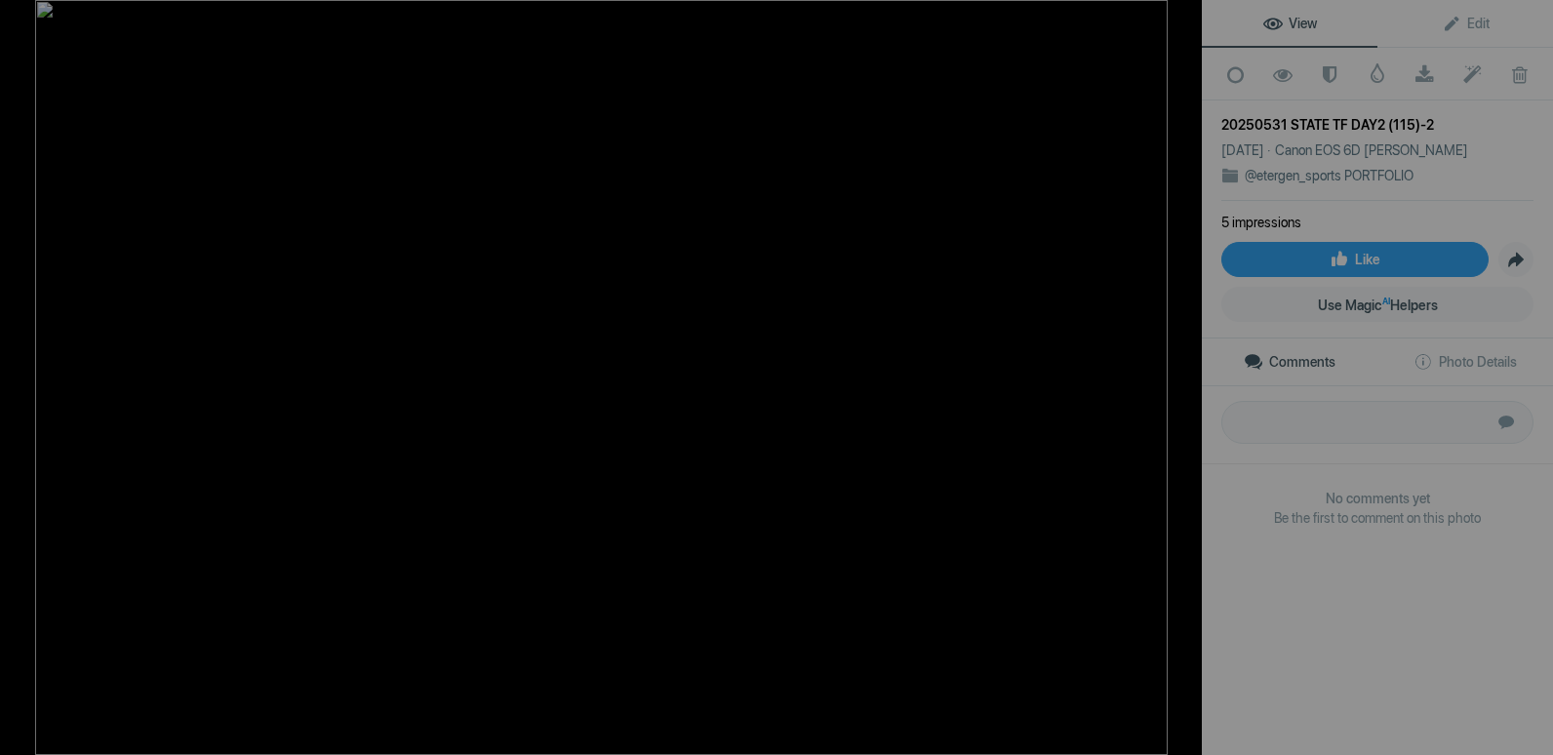
click at [1184, 29] on div at bounding box center [1180, 21] width 43 height 43
